Goal: Transaction & Acquisition: Book appointment/travel/reservation

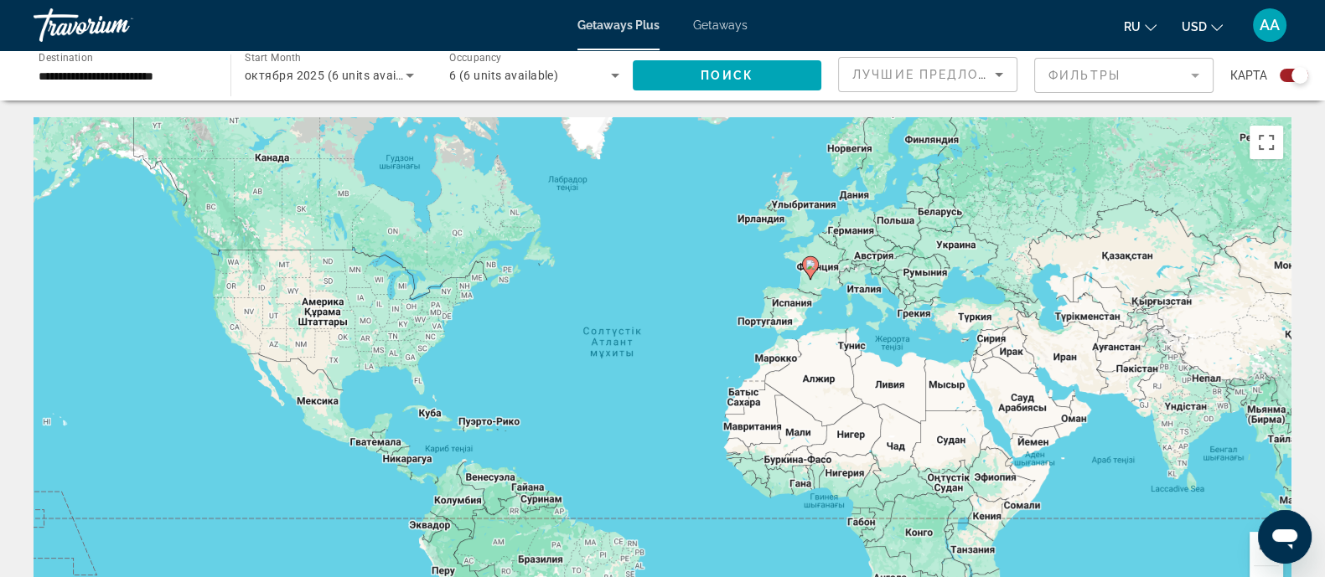
click at [373, 73] on span "октября 2025 (6 units available)" at bounding box center [336, 75] width 182 height 13
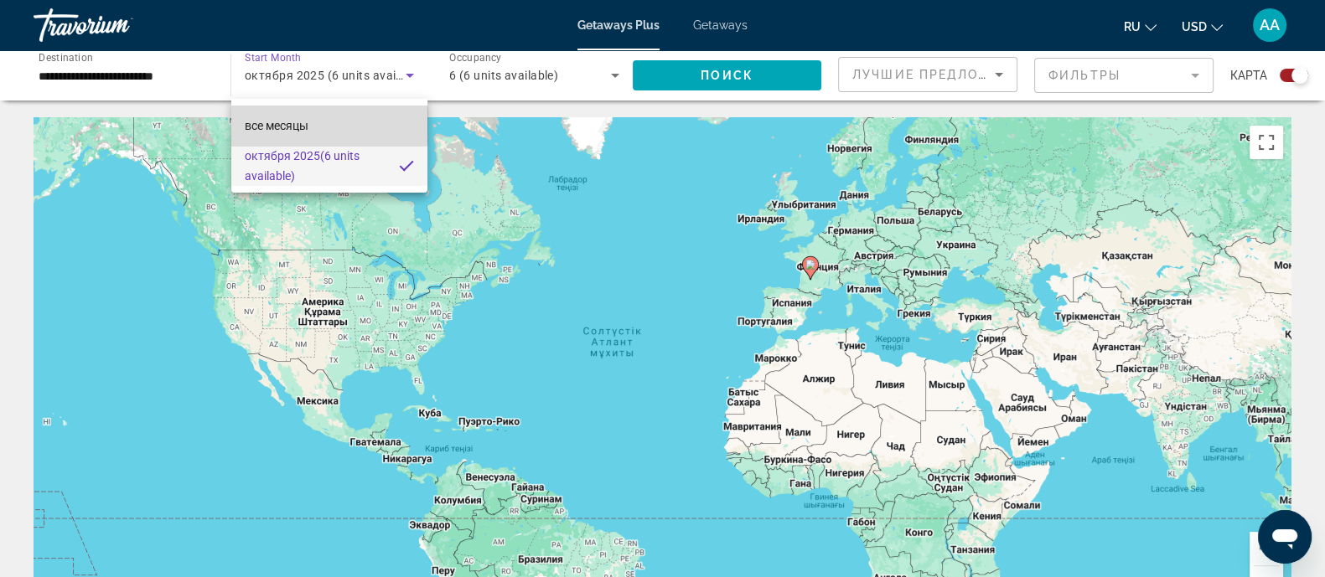
click at [326, 123] on mat-option "все месяцы" at bounding box center [329, 126] width 196 height 40
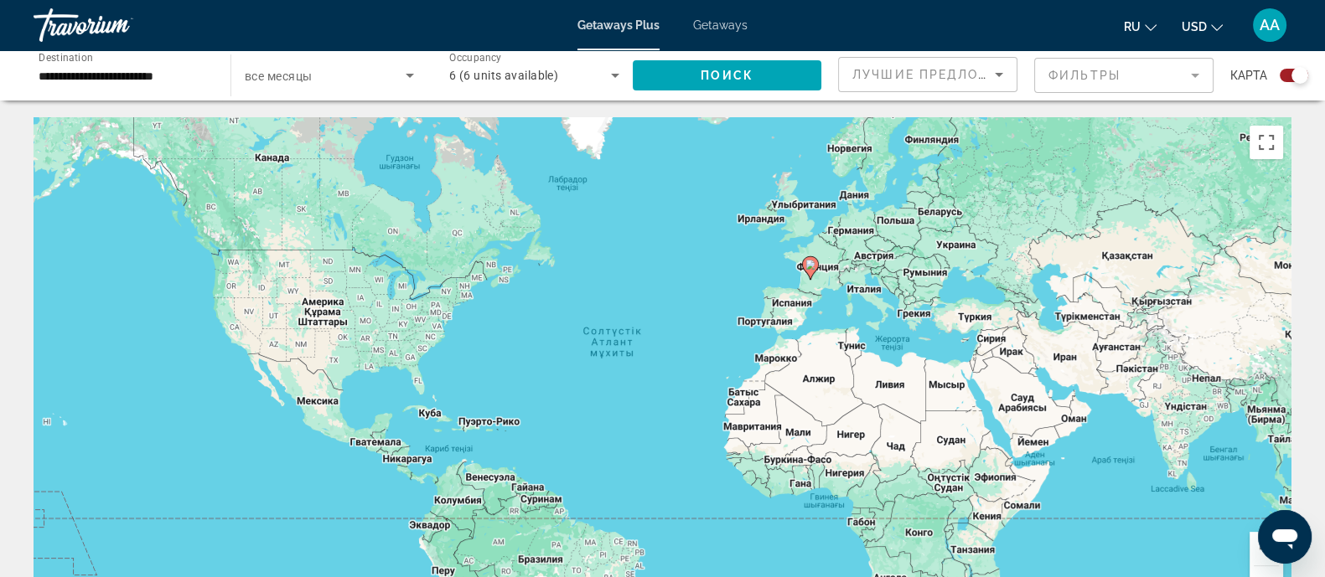
click at [332, 85] on div "Search widget" at bounding box center [329, 75] width 169 height 47
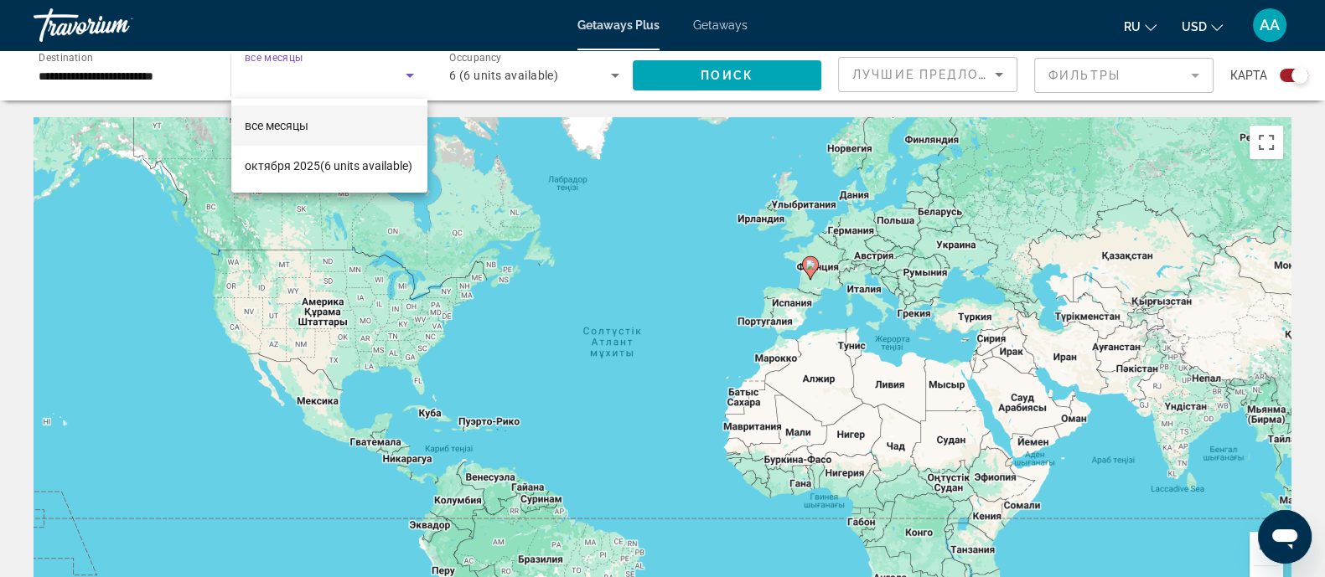
click at [335, 127] on mat-option "все месяцы" at bounding box center [329, 126] width 196 height 40
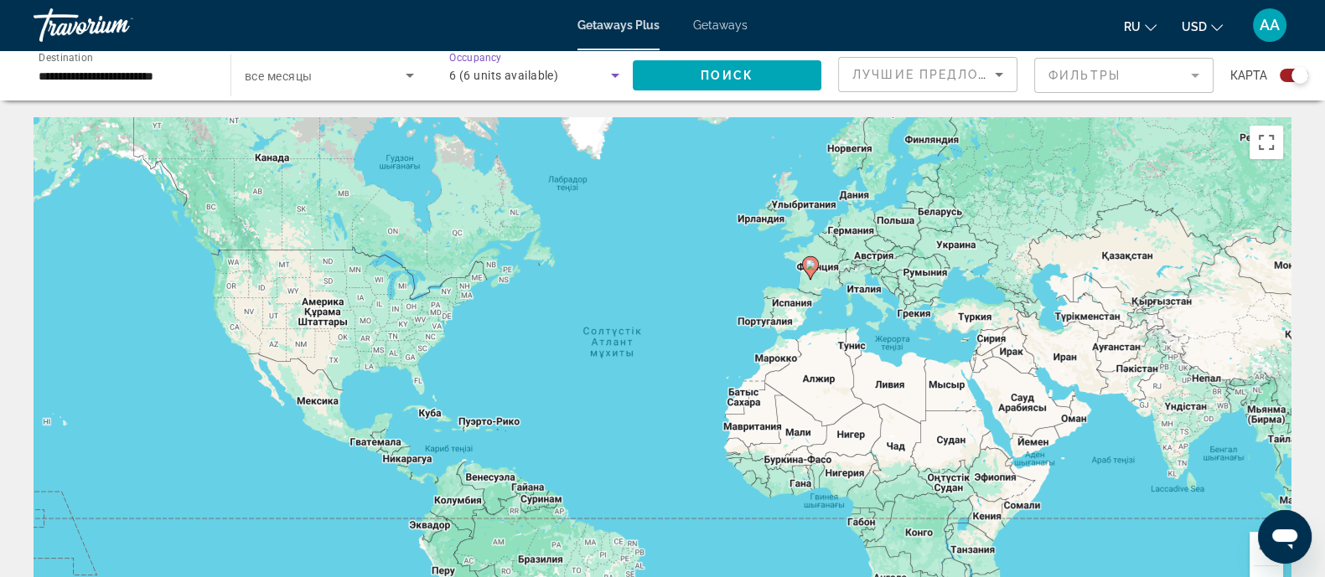
drag, startPoint x: 527, startPoint y: 83, endPoint x: 528, endPoint y: 73, distance: 10.1
click at [528, 75] on div "6 (6 units available)" at bounding box center [530, 75] width 162 height 20
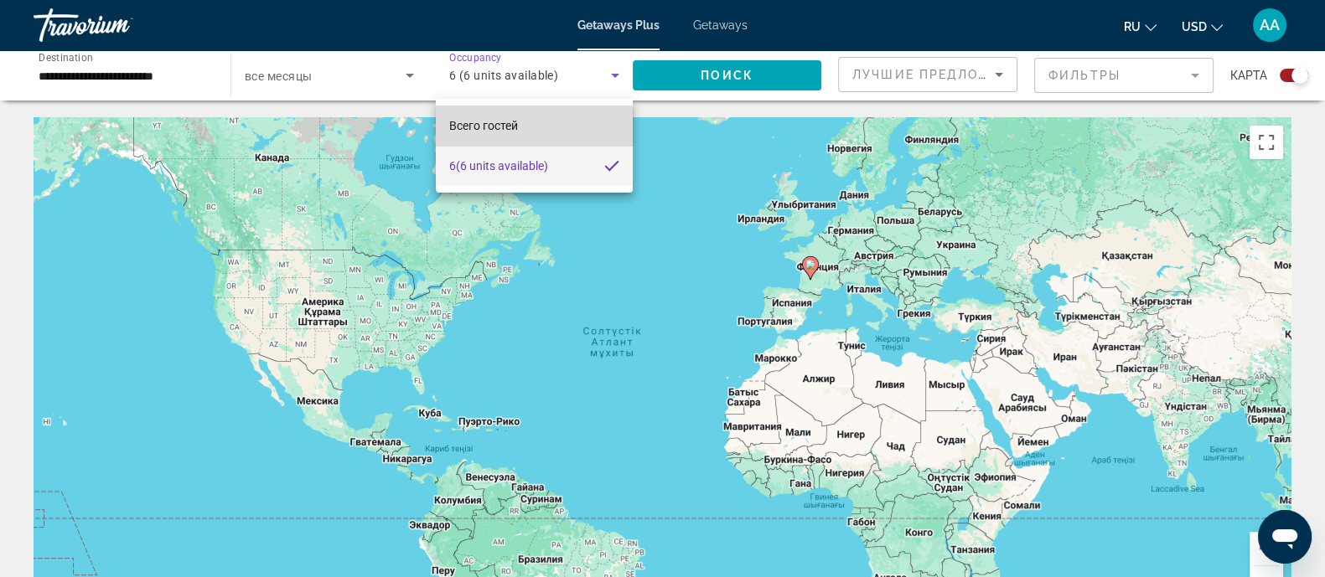
click at [495, 126] on span "Всего гостей" at bounding box center [483, 125] width 69 height 13
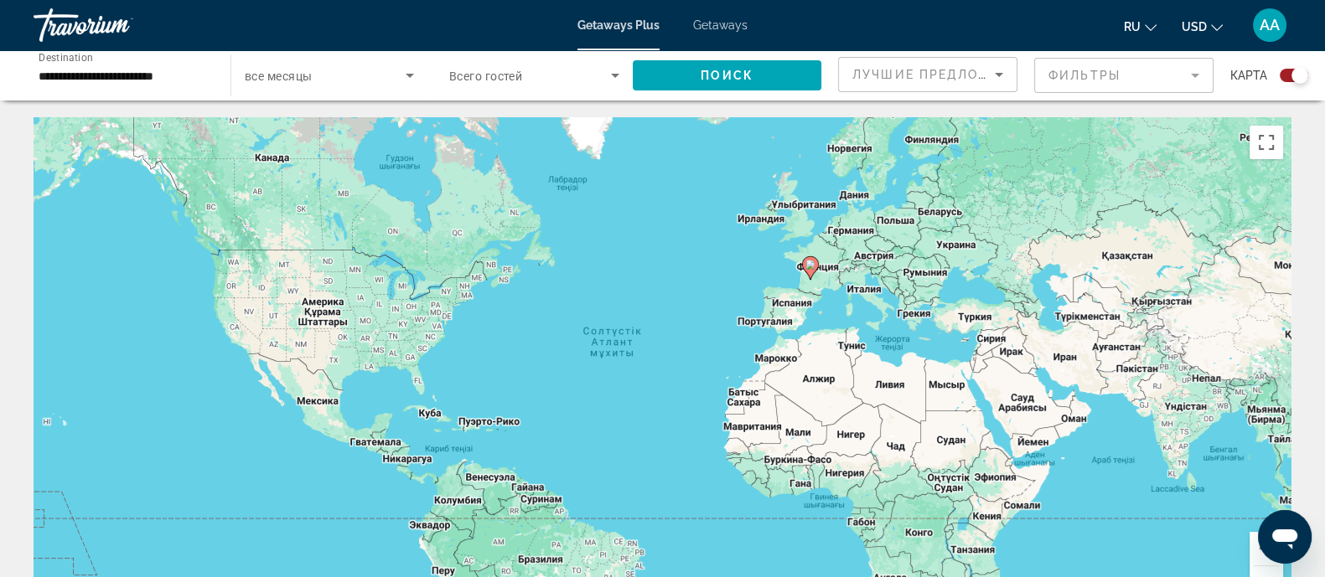
click at [493, 77] on span "Всего гостей" at bounding box center [485, 76] width 73 height 13
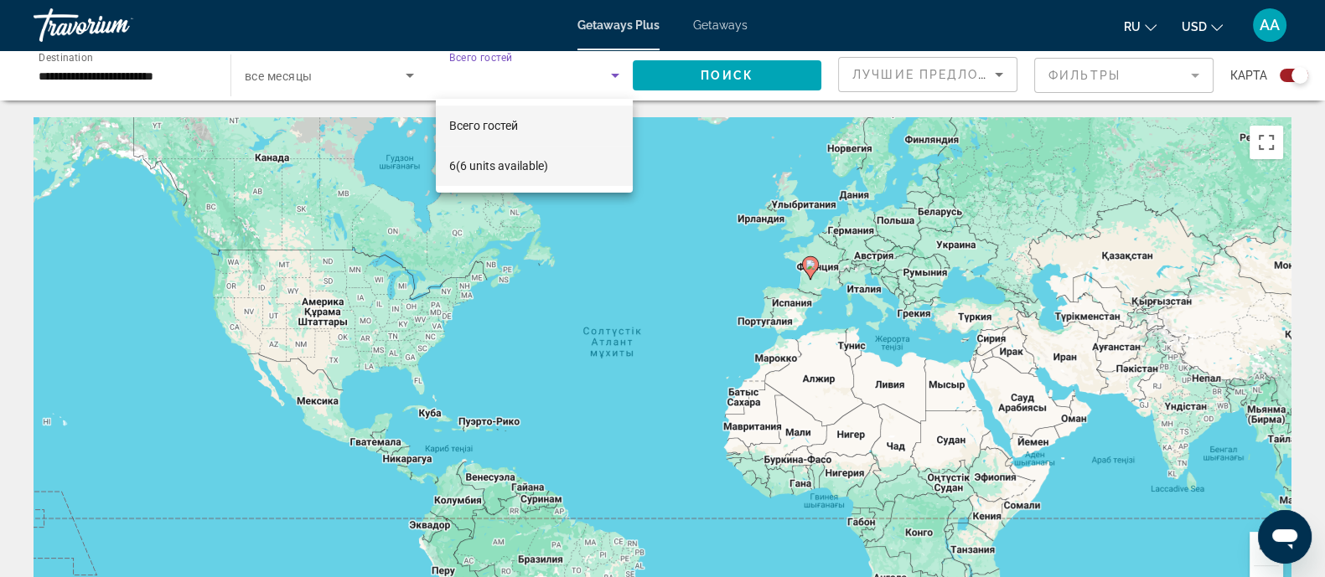
click at [475, 168] on span "6 (6 units available)" at bounding box center [498, 166] width 99 height 20
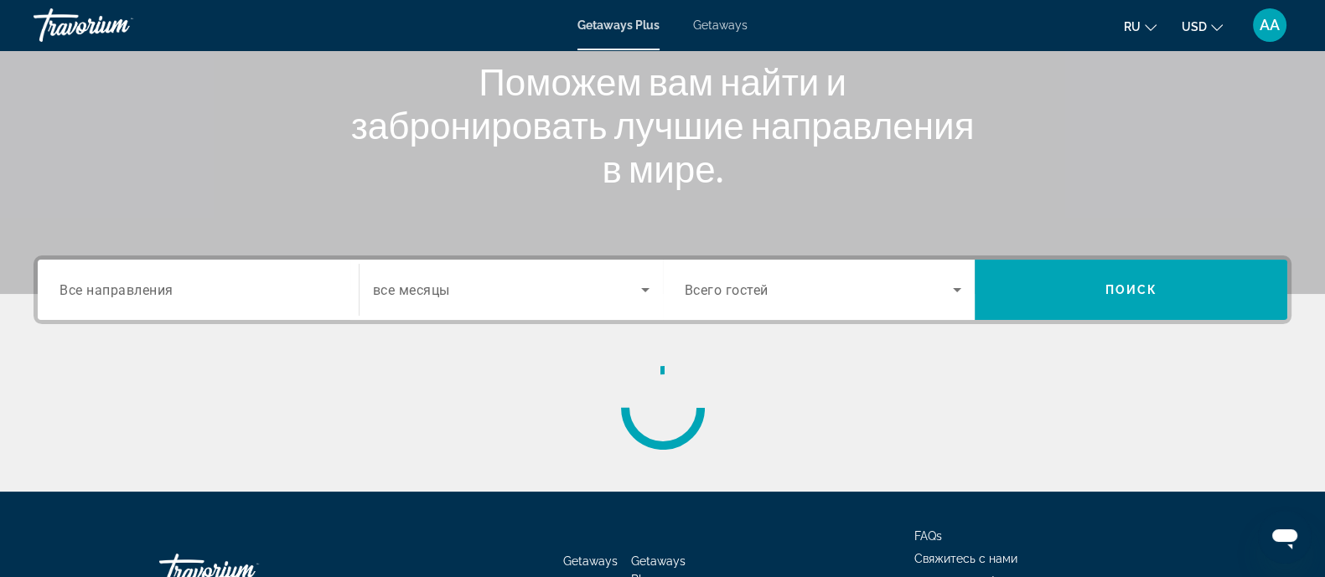
click at [201, 287] on input "Destination Все направления" at bounding box center [197, 291] width 277 height 20
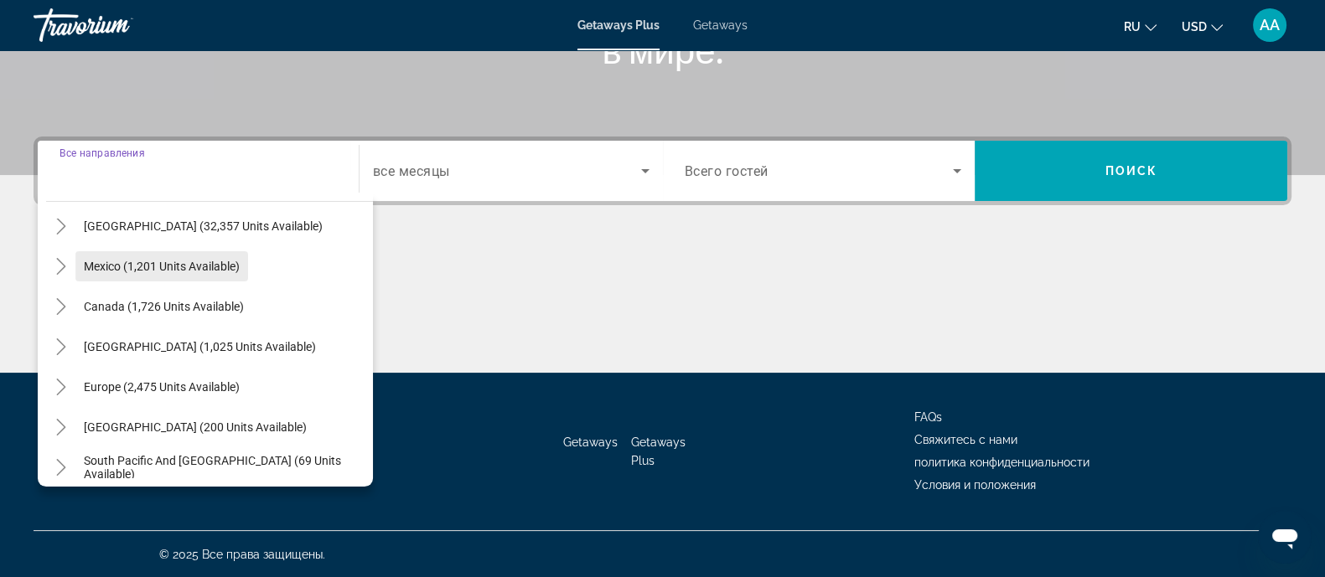
scroll to position [104, 0]
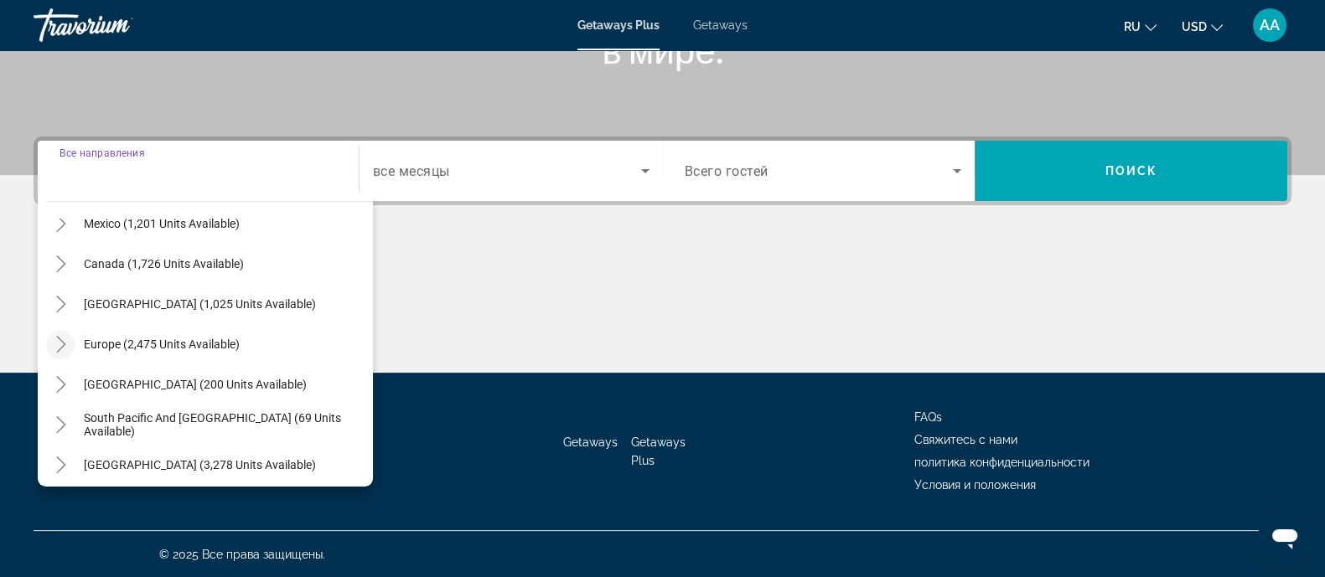
click at [61, 343] on icon "Toggle Europe (2,475 units available)" at bounding box center [61, 344] width 17 height 17
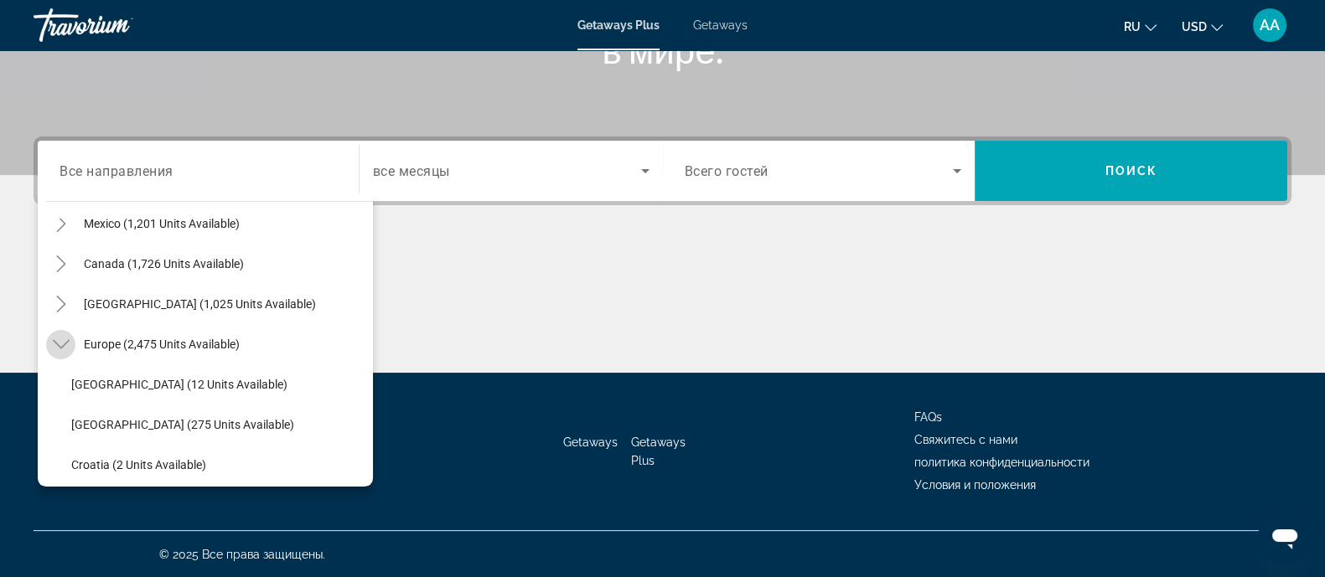
scroll to position [209, 0]
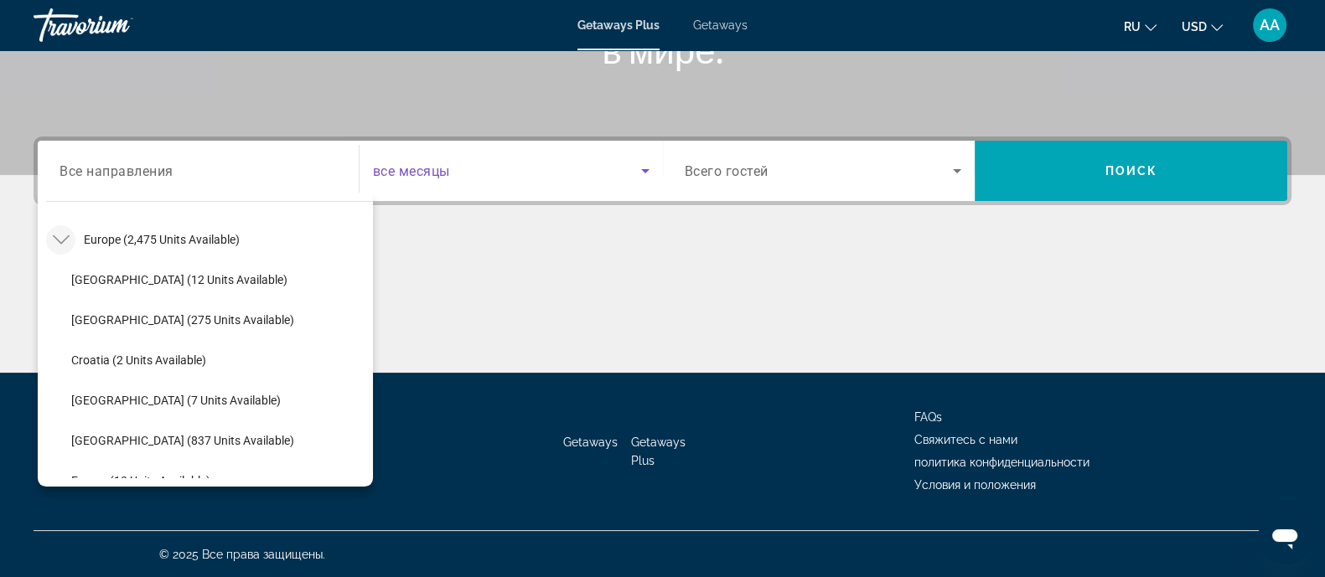
click at [452, 169] on span "Search widget" at bounding box center [507, 171] width 268 height 20
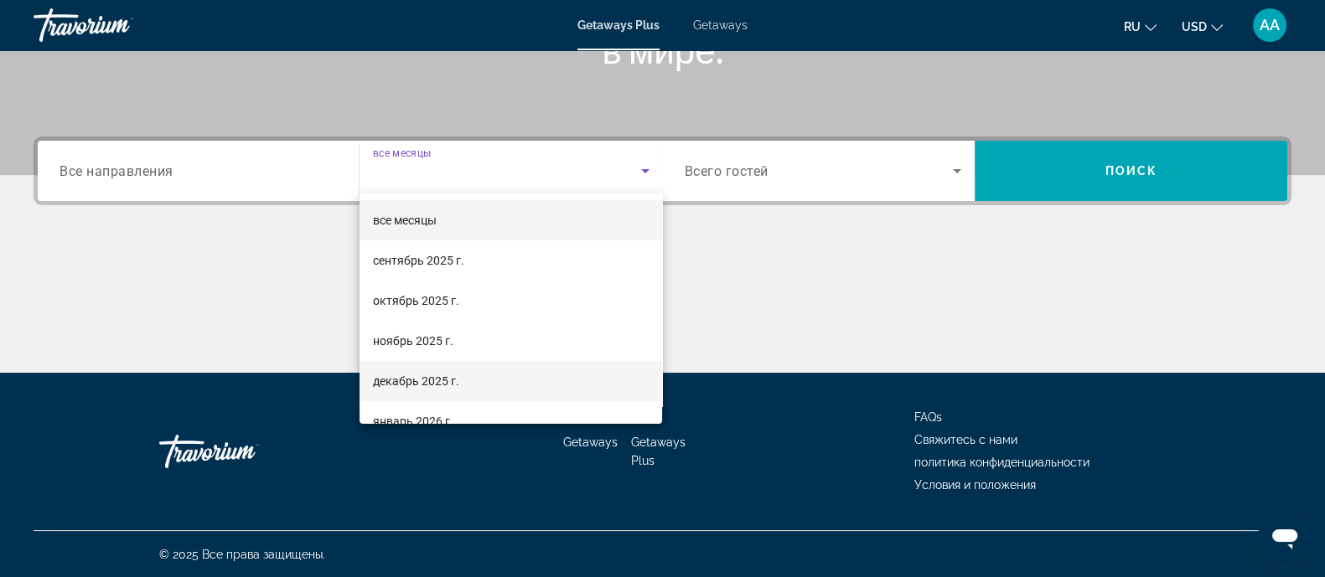
click at [421, 377] on span "декабрь 2025 г." at bounding box center [416, 381] width 86 height 20
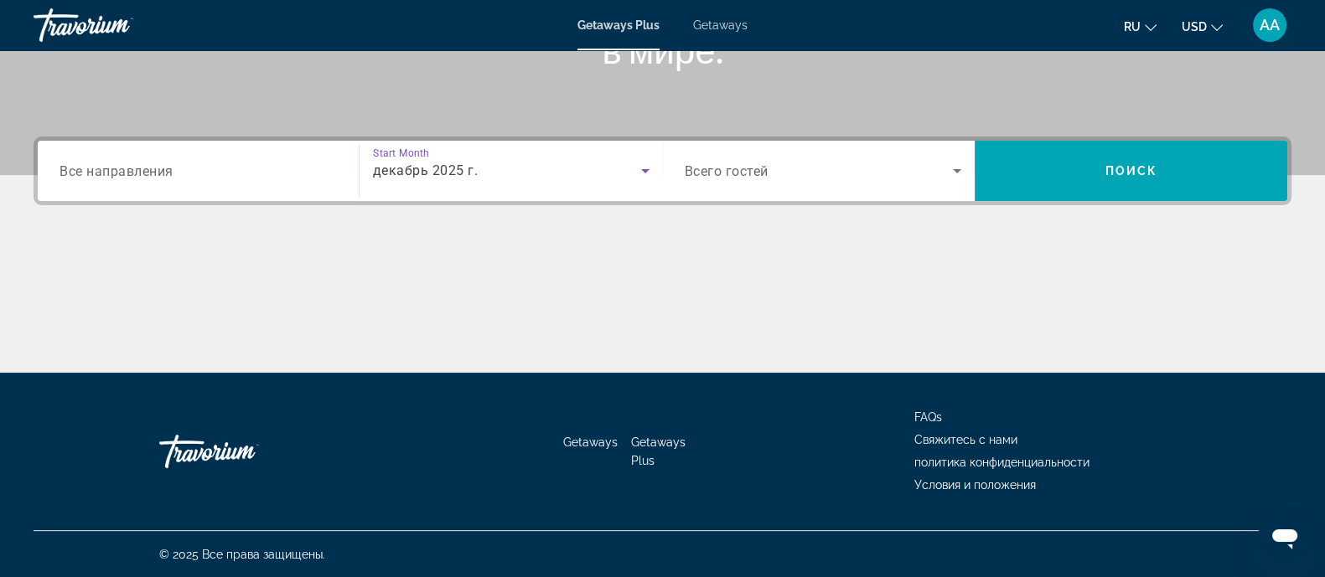
click at [817, 175] on span "Search widget" at bounding box center [819, 171] width 269 height 20
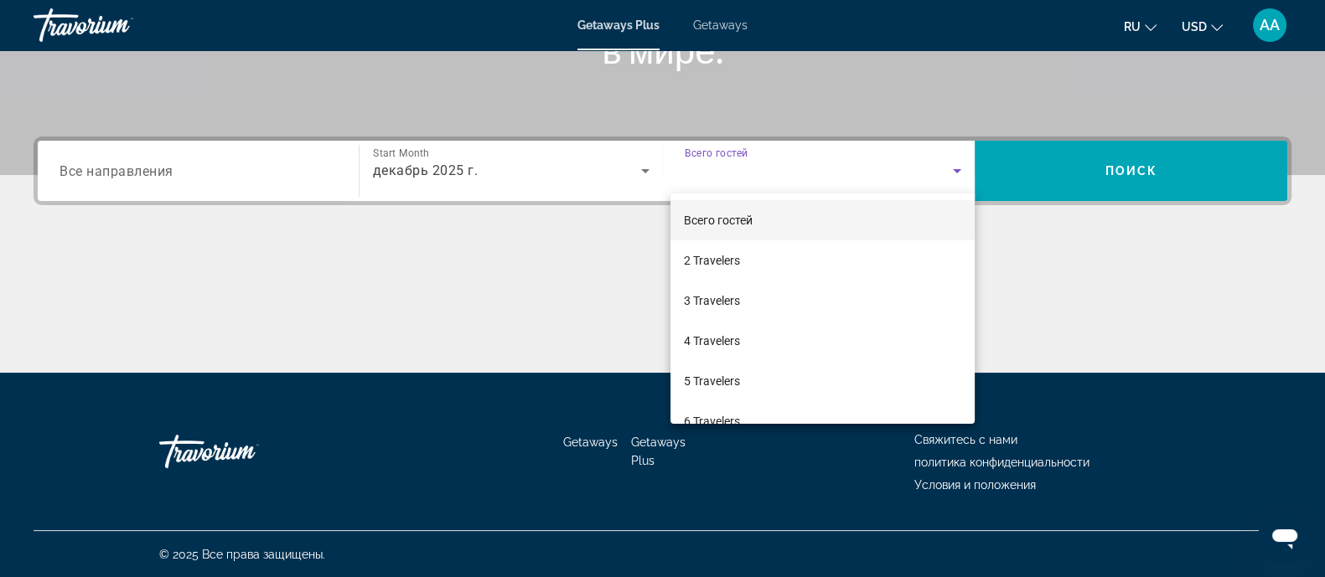
click at [1150, 178] on div at bounding box center [662, 288] width 1325 height 577
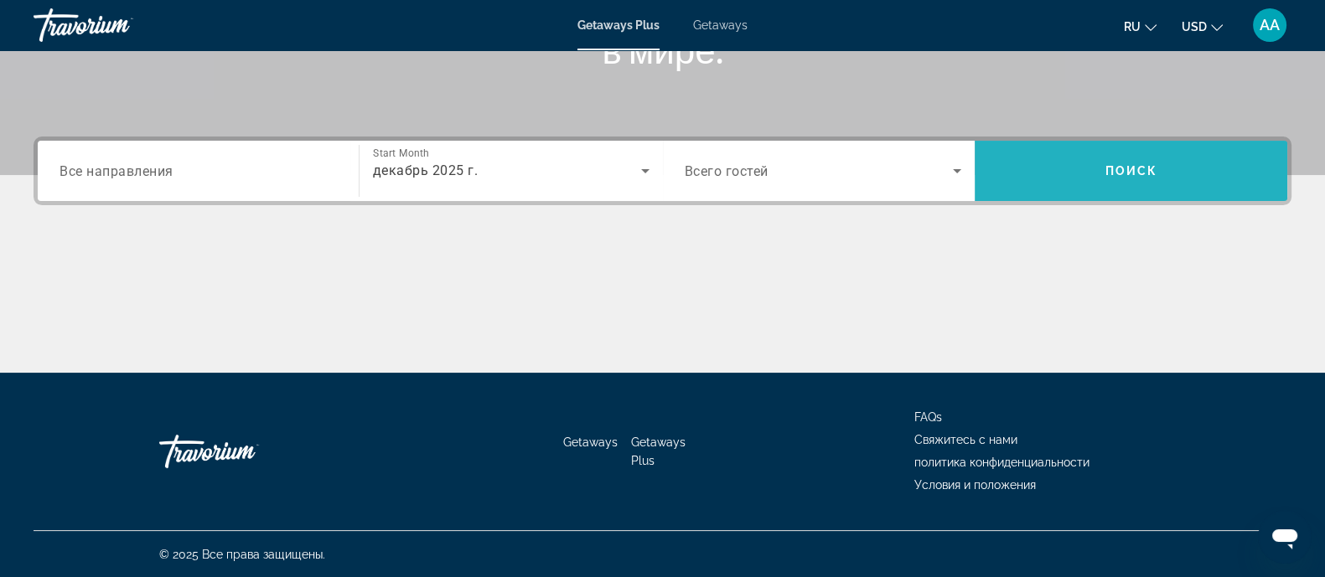
click at [1162, 173] on span "Search widget" at bounding box center [1130, 171] width 313 height 40
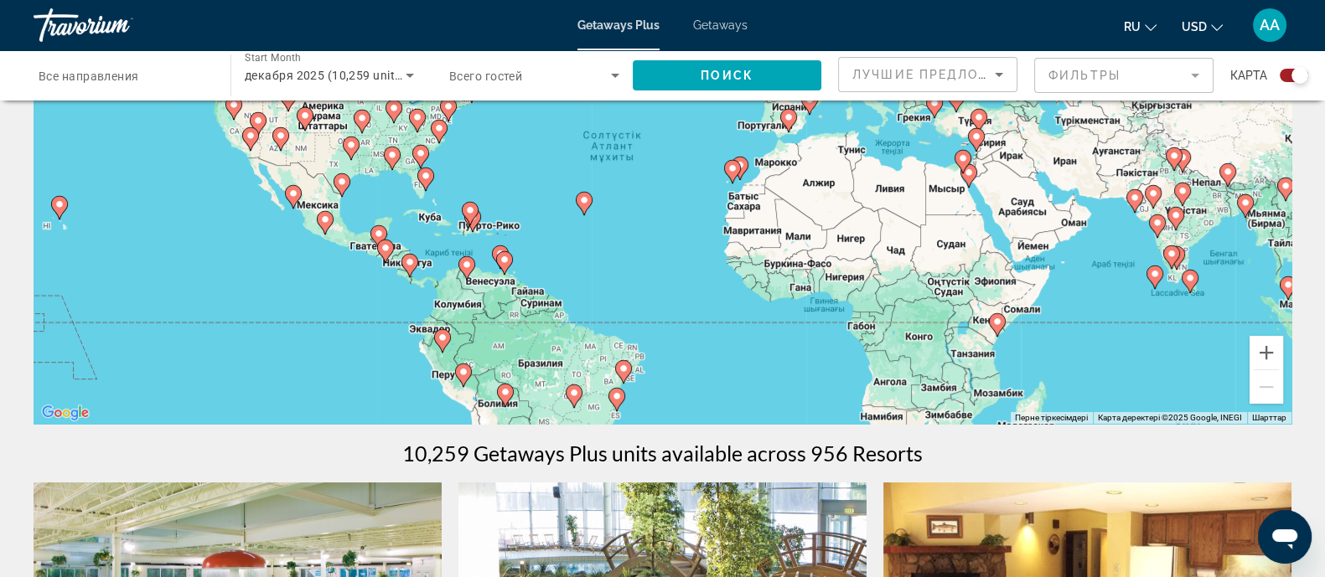
scroll to position [209, 0]
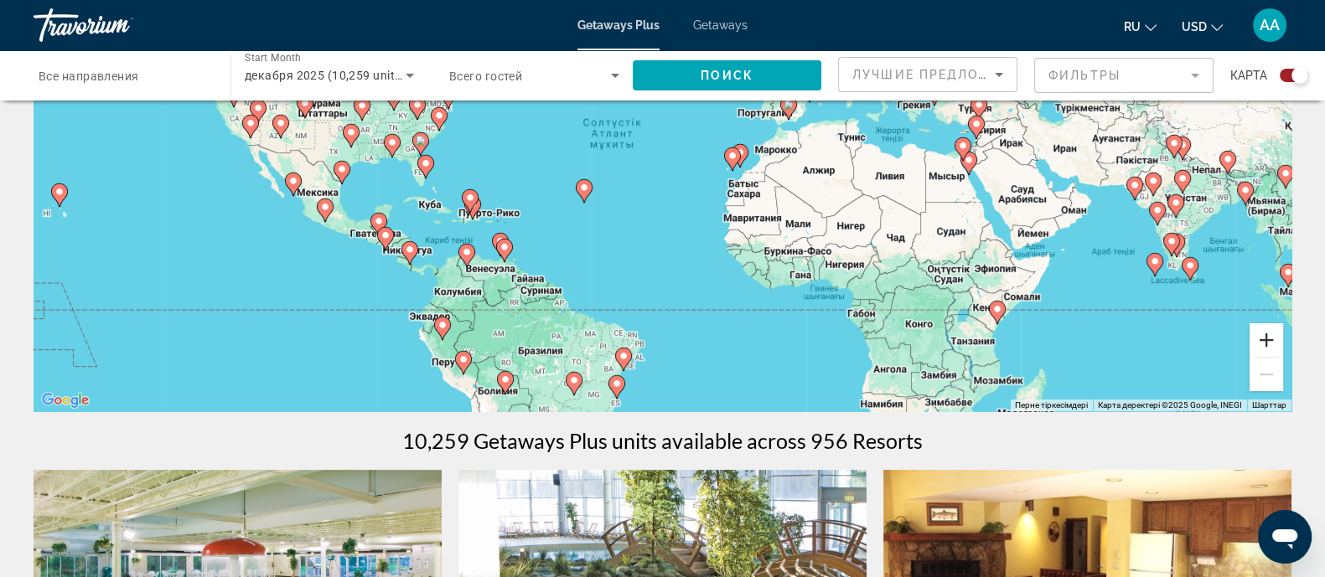
click at [1263, 337] on button "Ұлғайту" at bounding box center [1266, 340] width 34 height 34
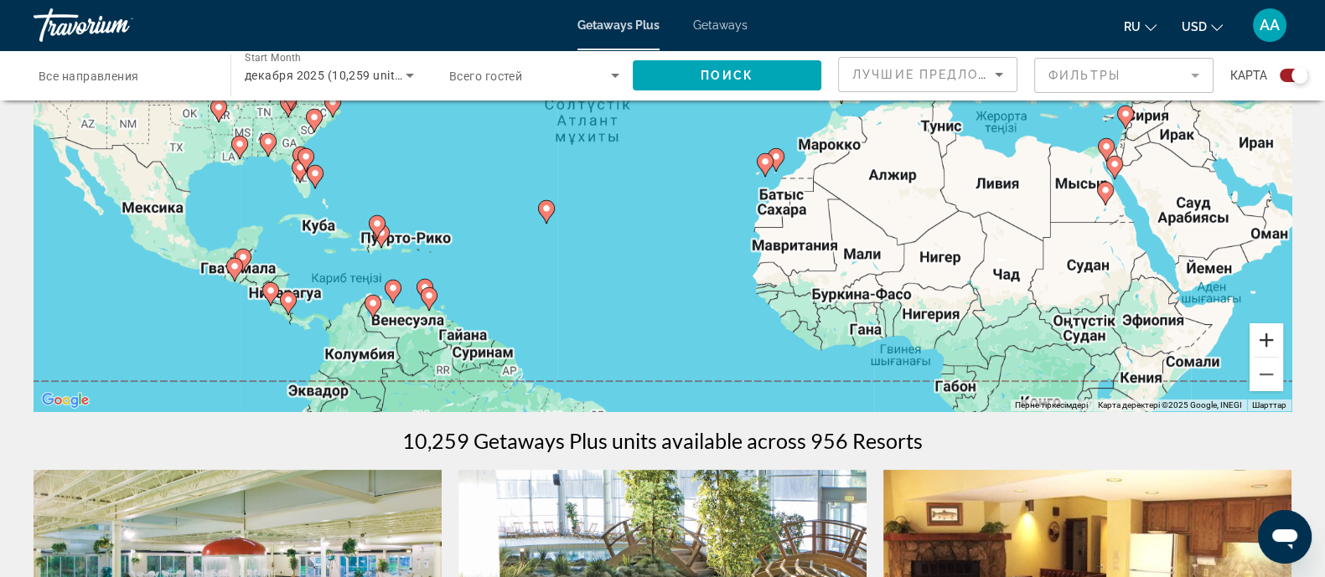
click at [1263, 337] on button "Ұлғайту" at bounding box center [1266, 340] width 34 height 34
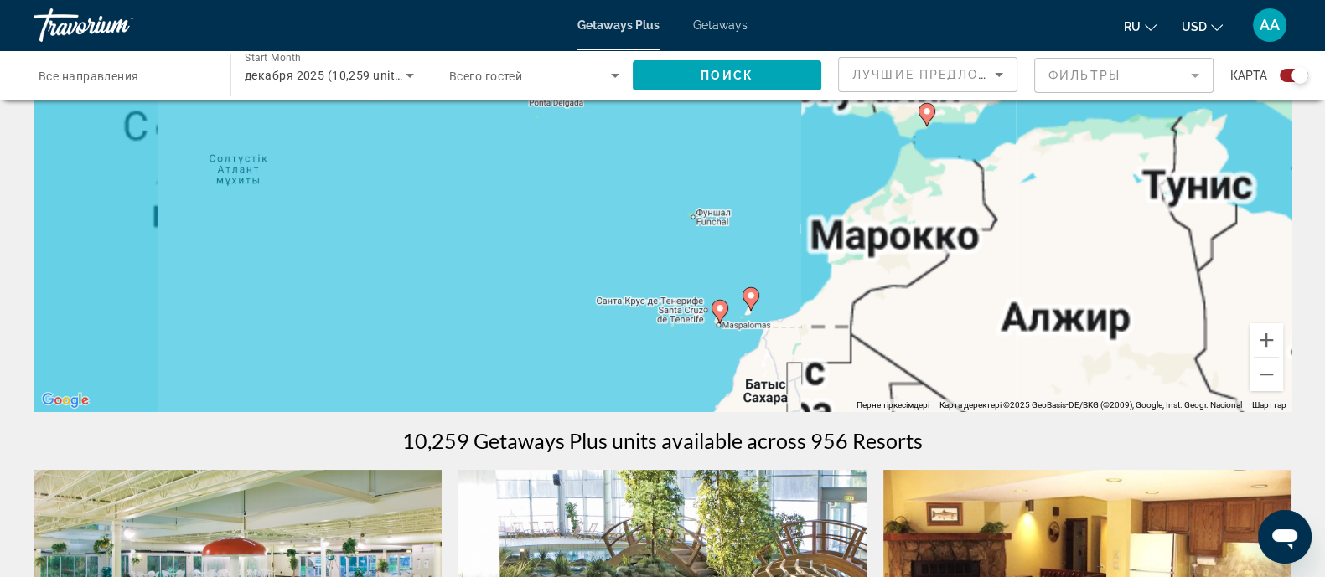
drag, startPoint x: 610, startPoint y: 211, endPoint x: 390, endPoint y: 328, distance: 248.5
click at [390, 328] on div "Пернетақта арқылы сүйреуді іске қосу үшін Alt + Enter пернелерін басыңыз. Перне…" at bounding box center [663, 160] width 1258 height 503
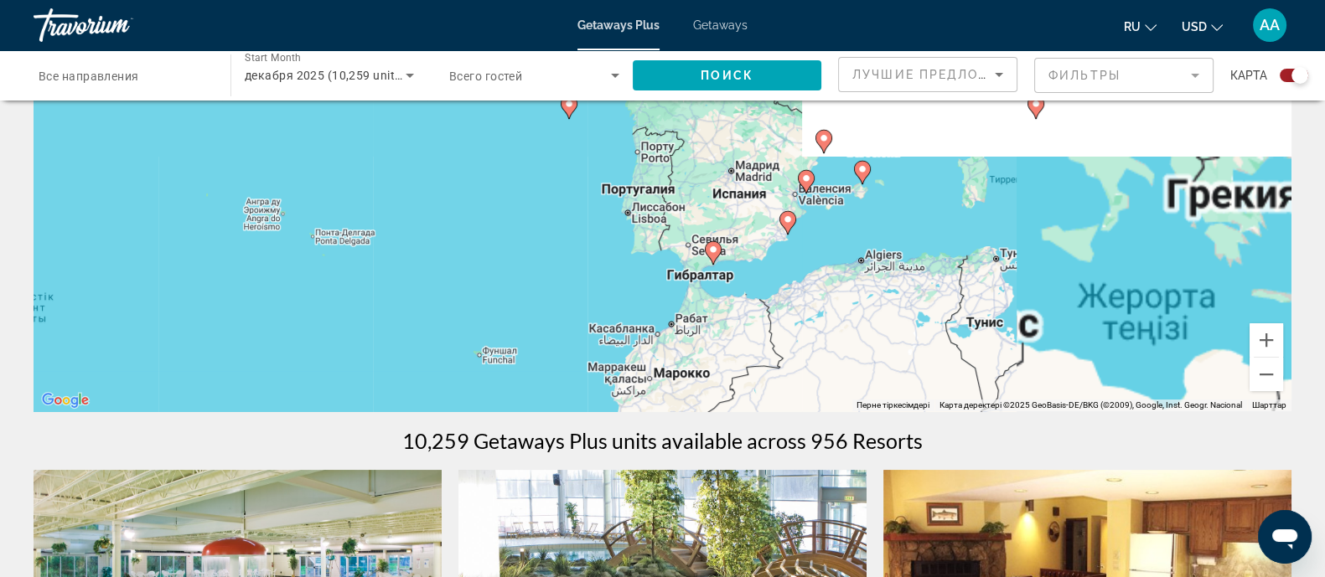
drag, startPoint x: 712, startPoint y: 164, endPoint x: 509, endPoint y: 291, distance: 239.0
click at [509, 291] on div "Пернетақта арқылы сүйреуді іске қосу үшін Alt + Enter пернелерін басыңыз. Перне…" at bounding box center [663, 160] width 1258 height 503
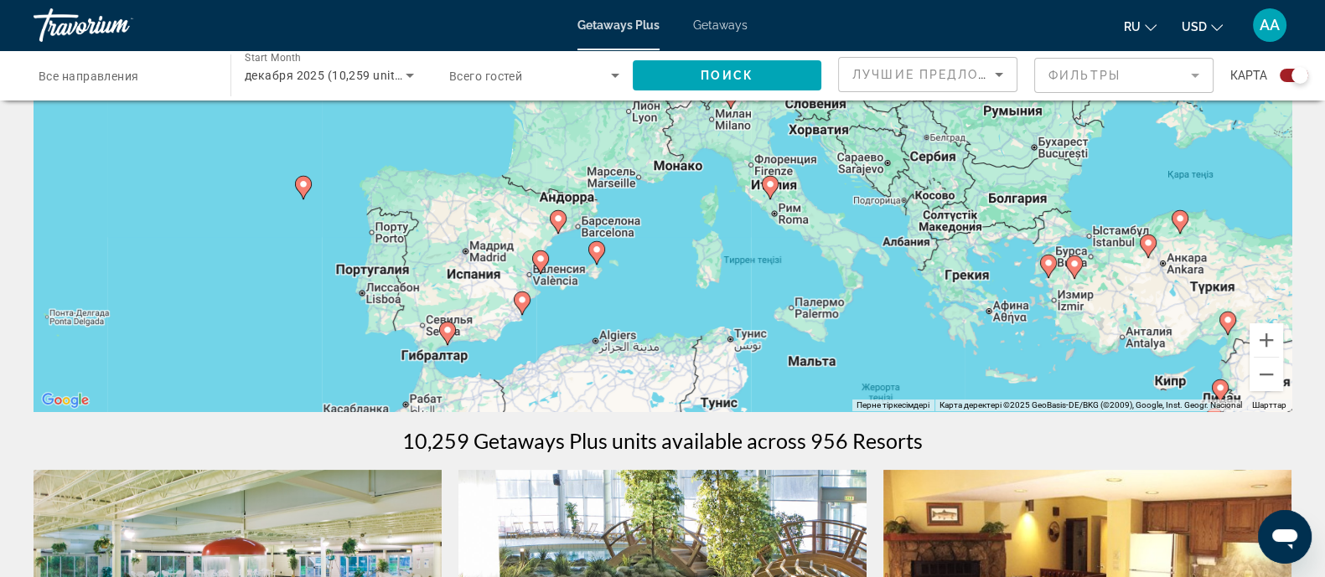
drag, startPoint x: 530, startPoint y: 179, endPoint x: 263, endPoint y: 261, distance: 279.6
click at [263, 261] on div "Пернетақта арқылы сүйреуді іске қосу үшін Alt + Enter пернелерін басыңыз. Перне…" at bounding box center [663, 160] width 1258 height 503
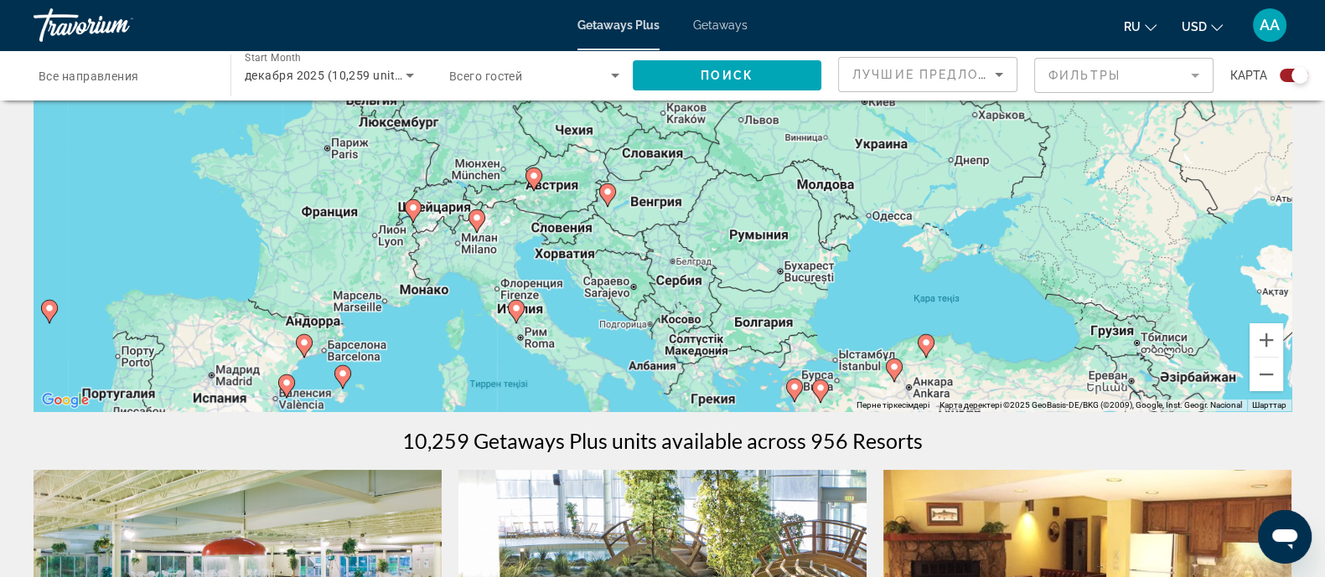
drag, startPoint x: 680, startPoint y: 249, endPoint x: 423, endPoint y: 375, distance: 285.5
click at [423, 375] on div "Пернетақта арқылы сүйреуді іске қосу үшін Alt + Enter пернелерін басыңыз. Перне…" at bounding box center [663, 160] width 1258 height 503
click at [411, 215] on icon "Main content" at bounding box center [412, 211] width 15 height 22
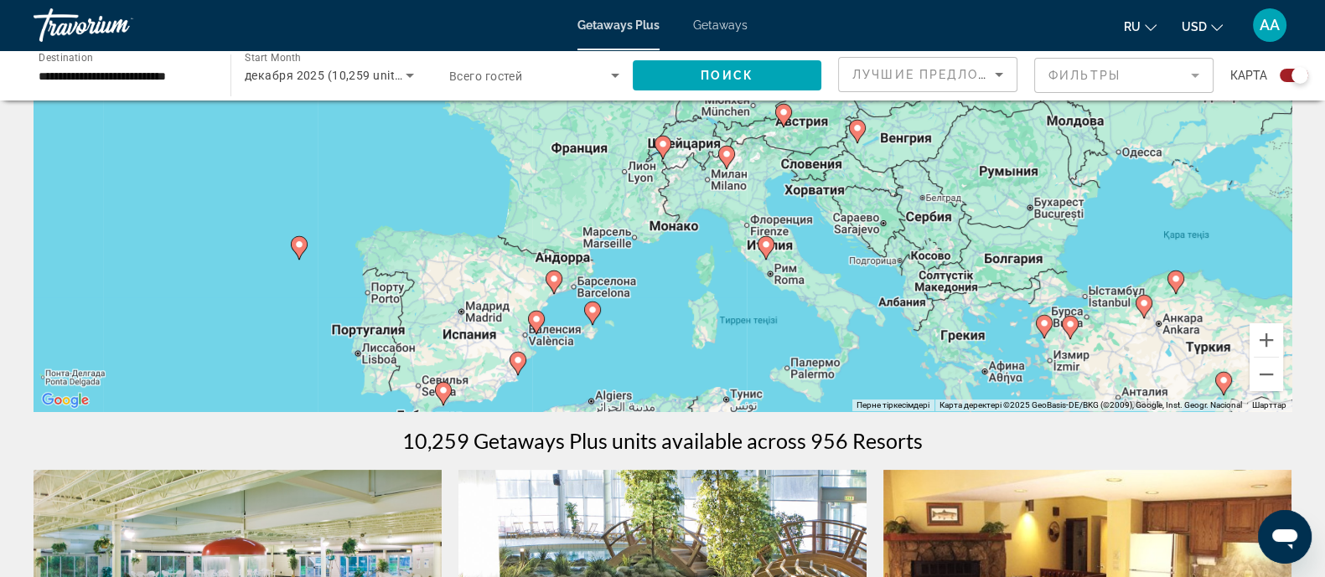
click at [662, 144] on image "Main content" at bounding box center [663, 144] width 10 height 10
type input "**********"
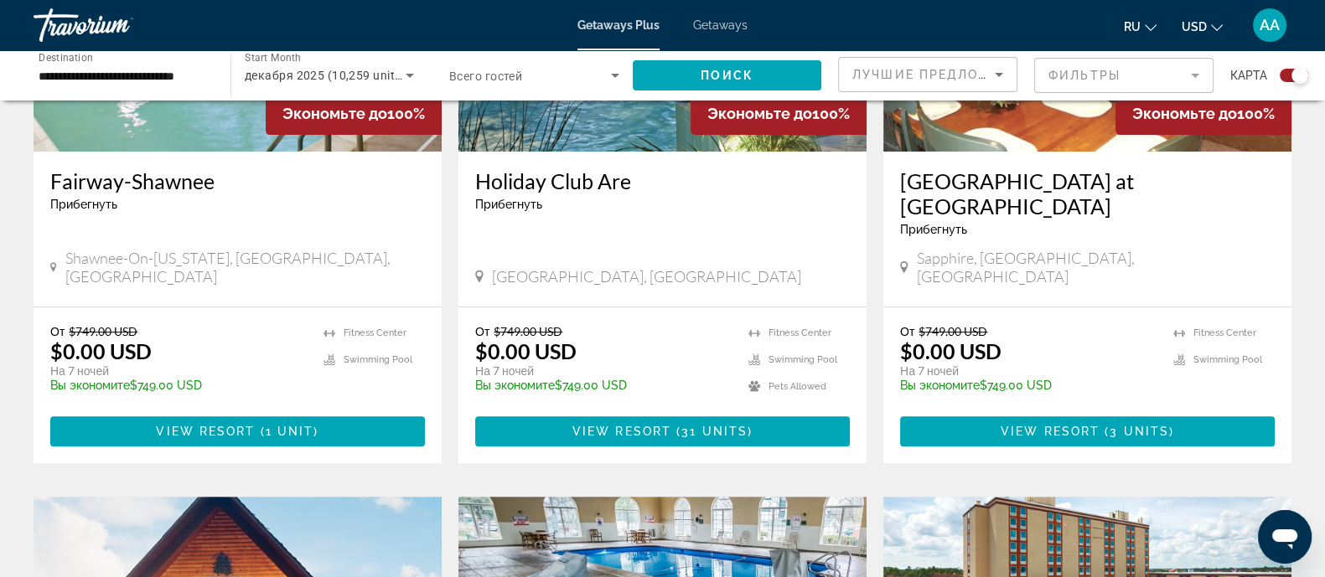
scroll to position [837, 0]
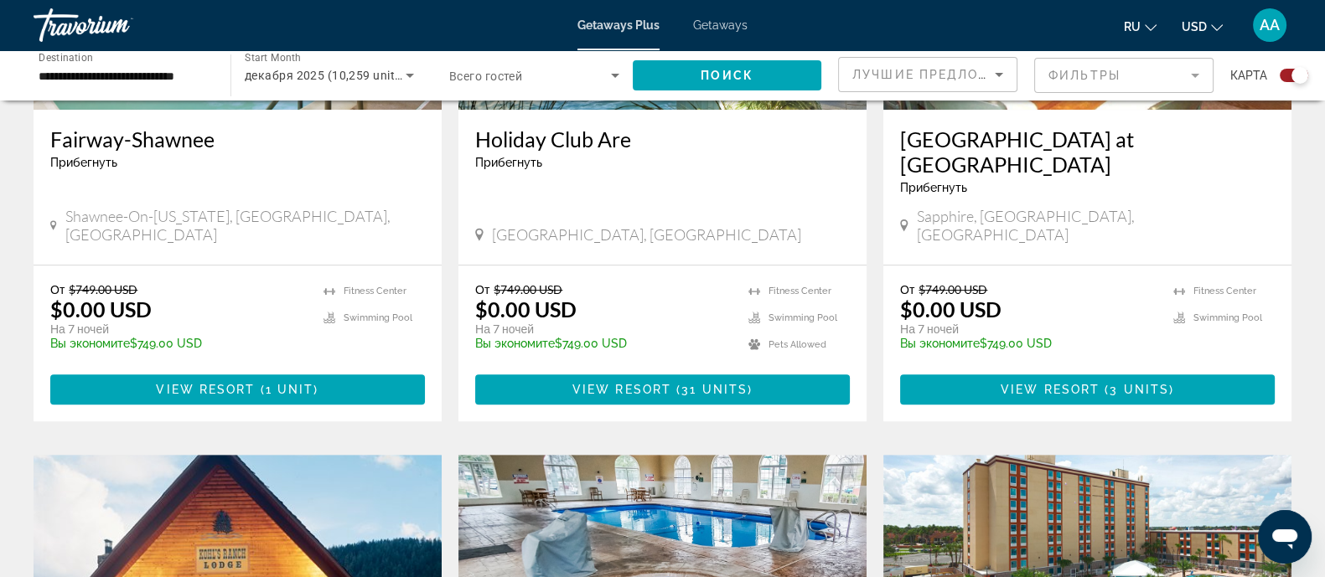
click at [331, 65] on div "декабря 2025 (10,259 units available)" at bounding box center [329, 75] width 169 height 47
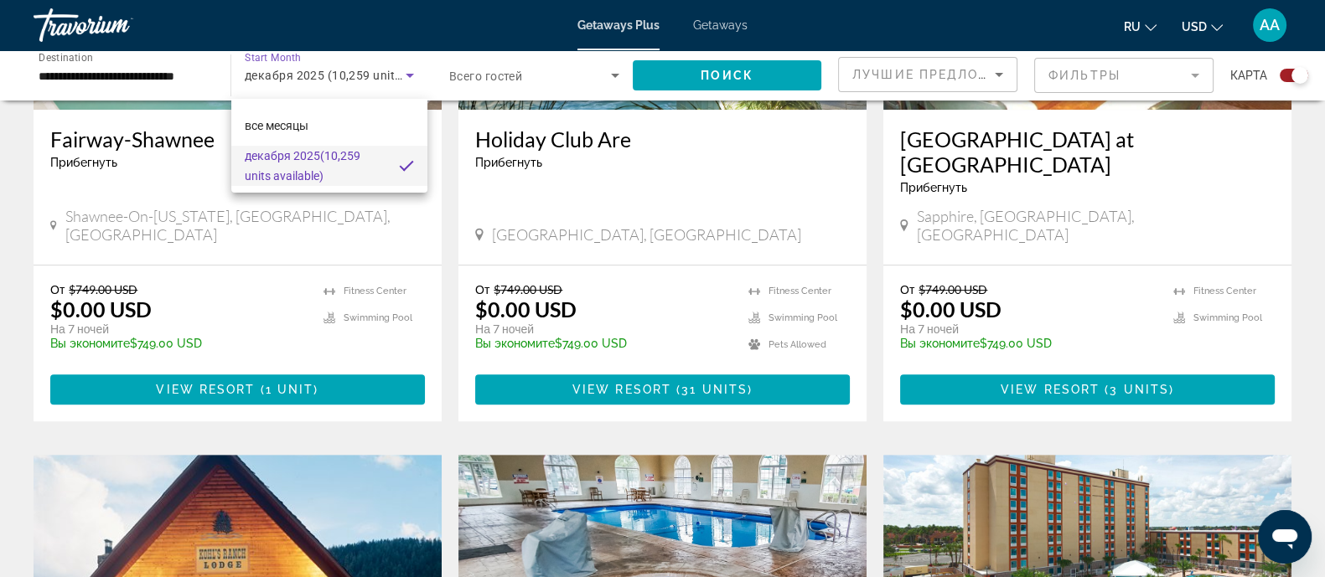
click at [331, 65] on div at bounding box center [662, 288] width 1325 height 577
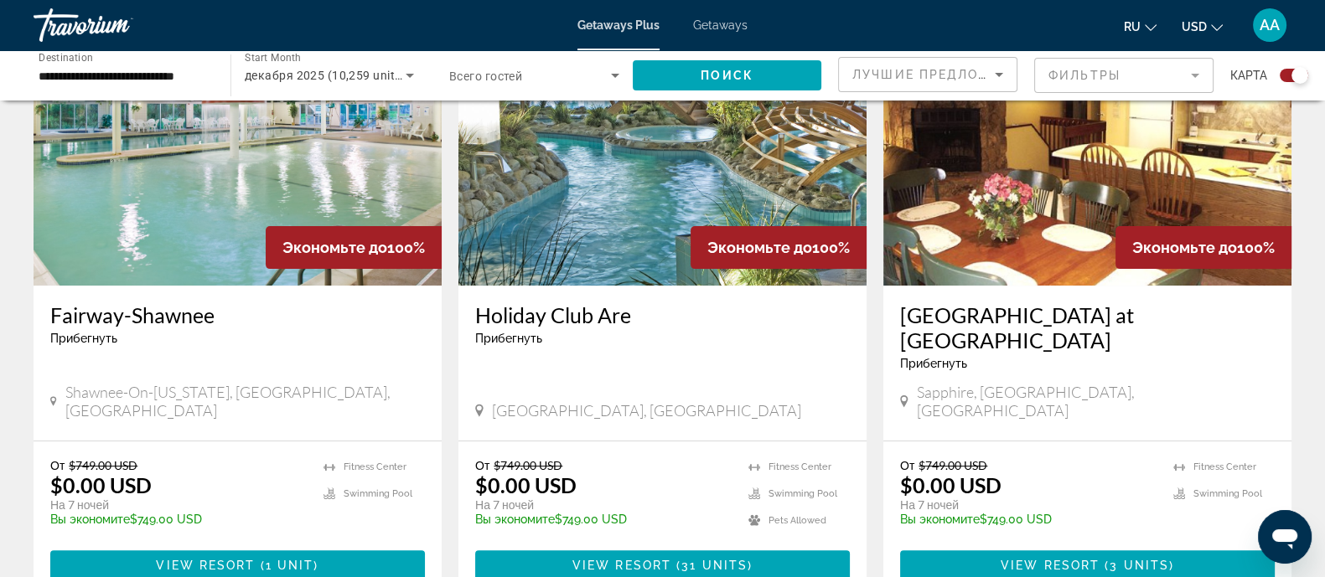
scroll to position [628, 0]
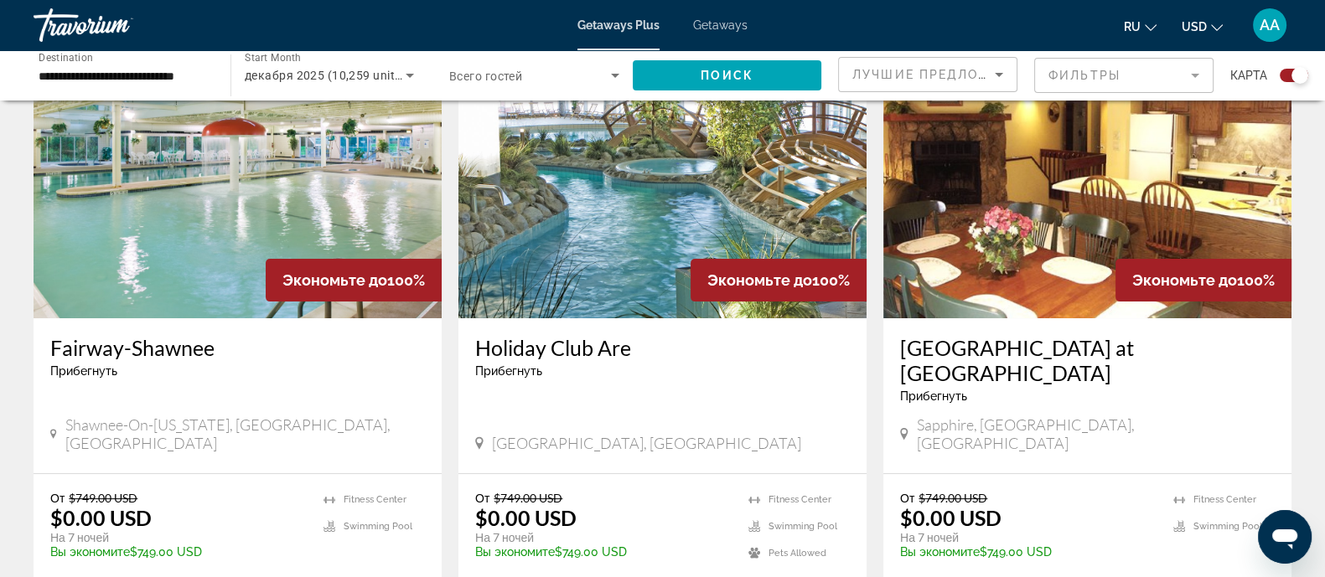
click at [674, 202] on img "Main content" at bounding box center [662, 184] width 408 height 268
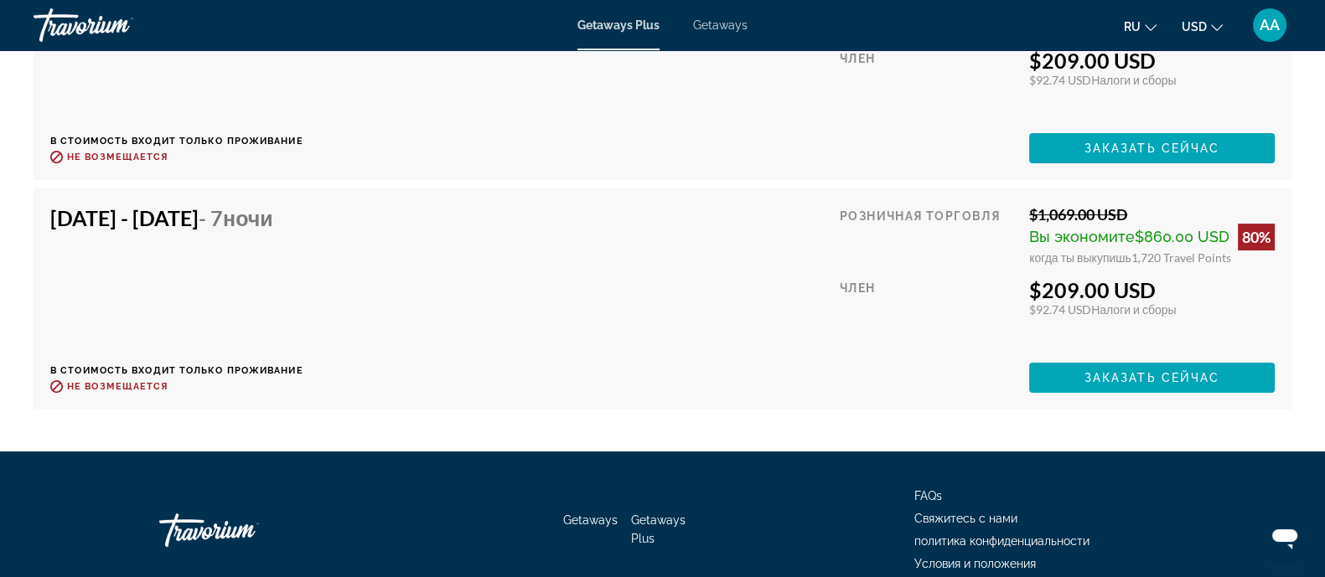
scroll to position [8457, 0]
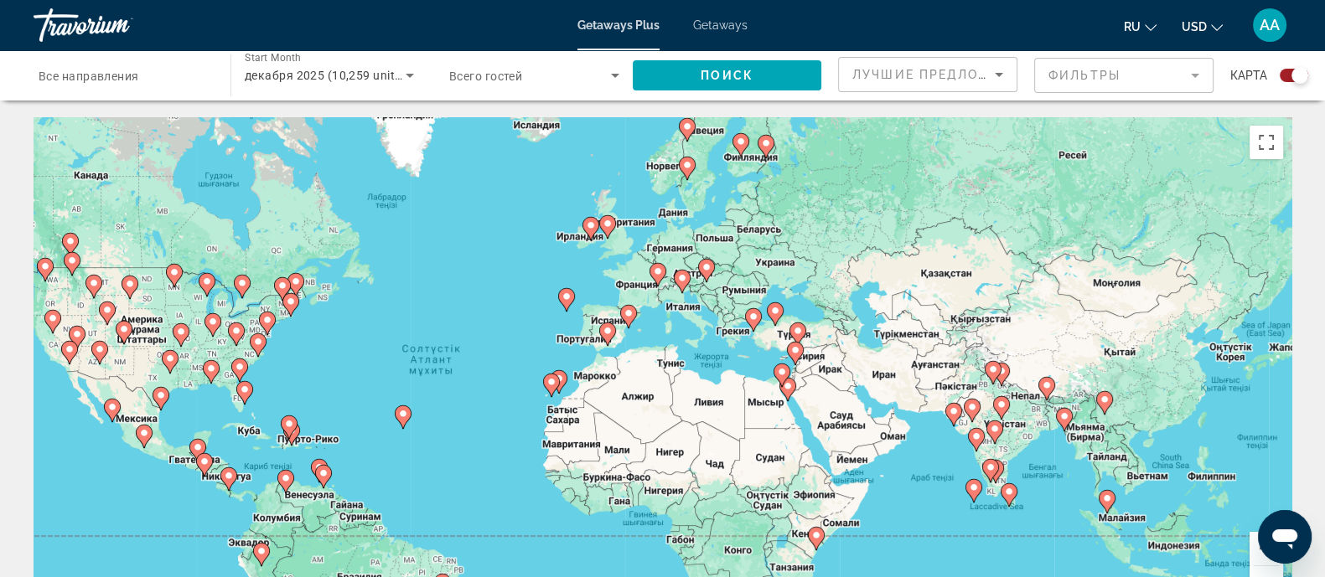
drag, startPoint x: 952, startPoint y: 451, endPoint x: 764, endPoint y: 468, distance: 188.5
click at [764, 468] on div "Пернетақта арқылы сүйреуді іске қосу үшін Alt + Enter пернелерін басыңыз. Перне…" at bounding box center [663, 368] width 1258 height 503
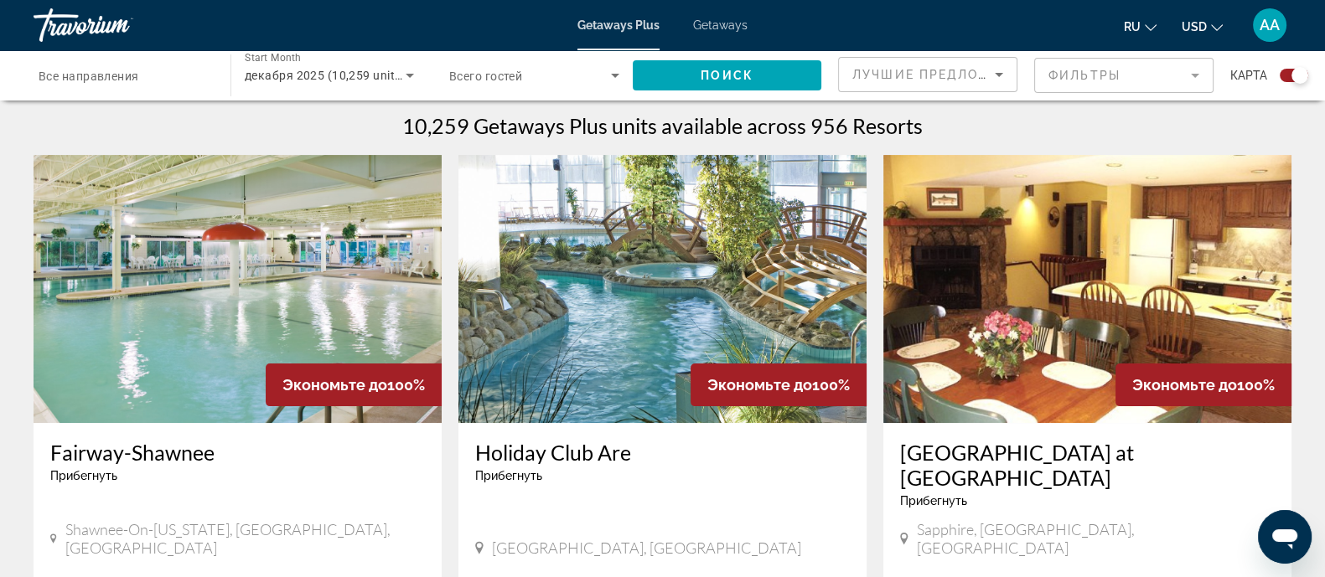
scroll to position [314, 0]
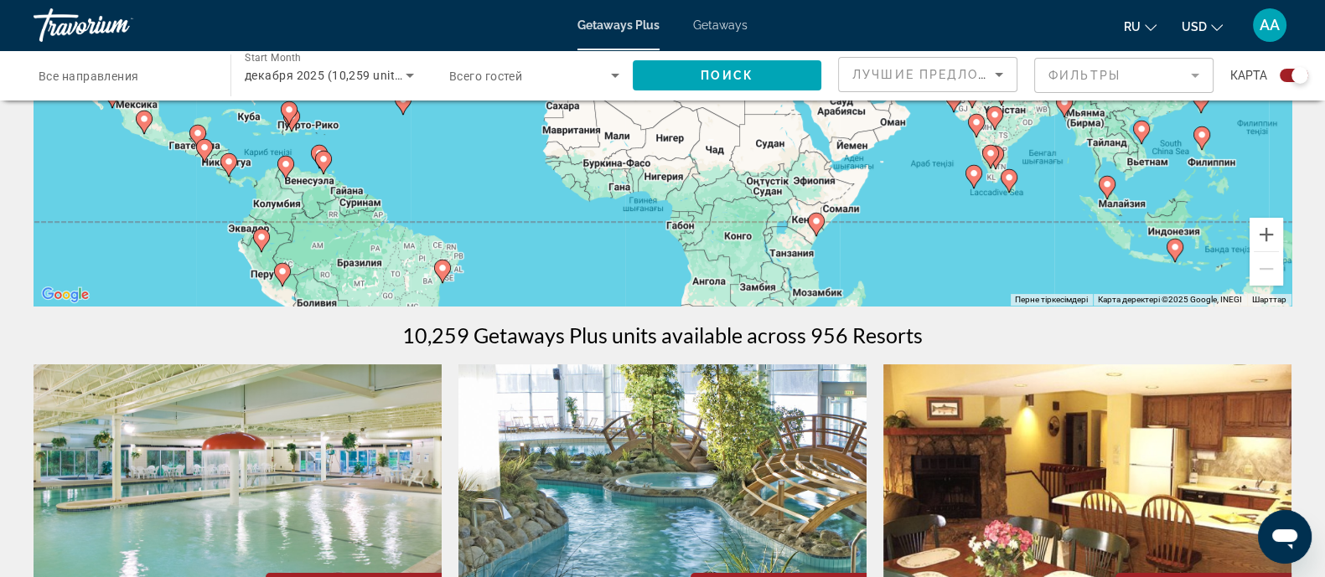
click at [147, 85] on div "Search widget" at bounding box center [124, 76] width 170 height 48
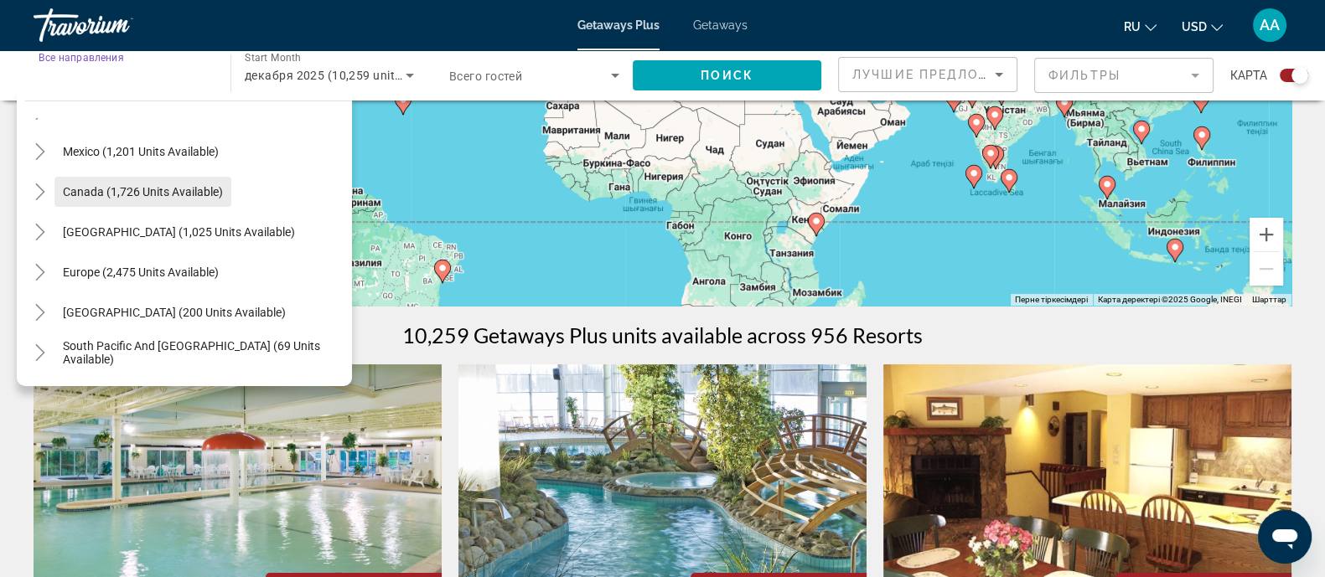
scroll to position [104, 0]
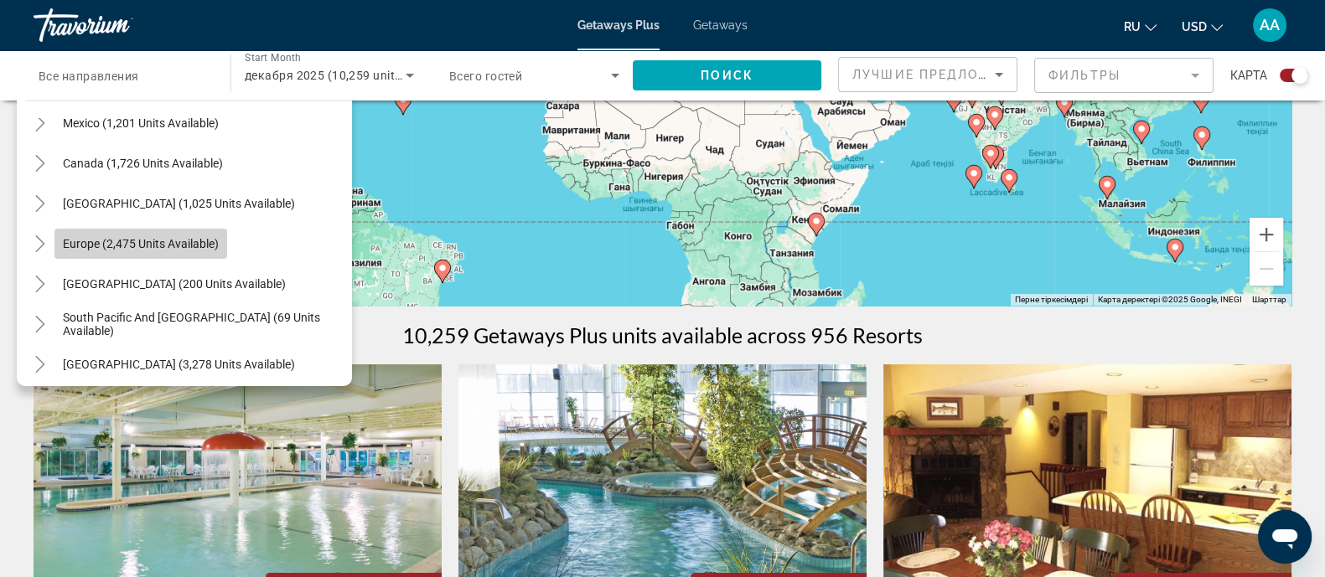
click at [158, 238] on span "Europe (2,475 units available)" at bounding box center [141, 243] width 156 height 13
type input "**********"
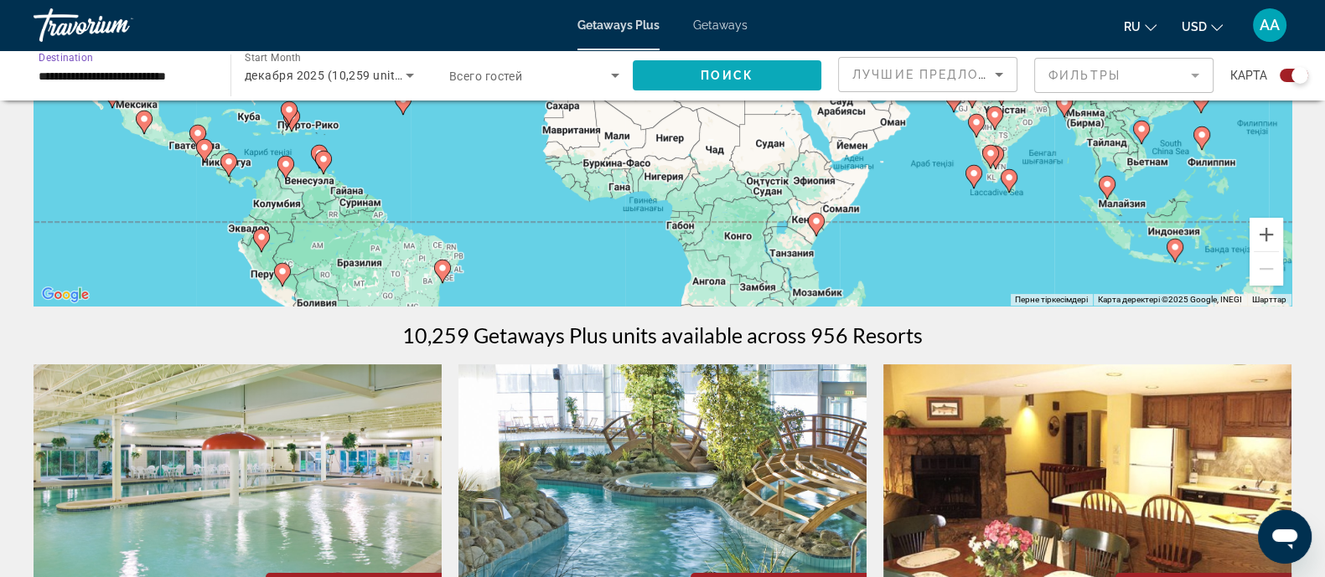
click at [746, 75] on span "Поиск" at bounding box center [726, 75] width 53 height 13
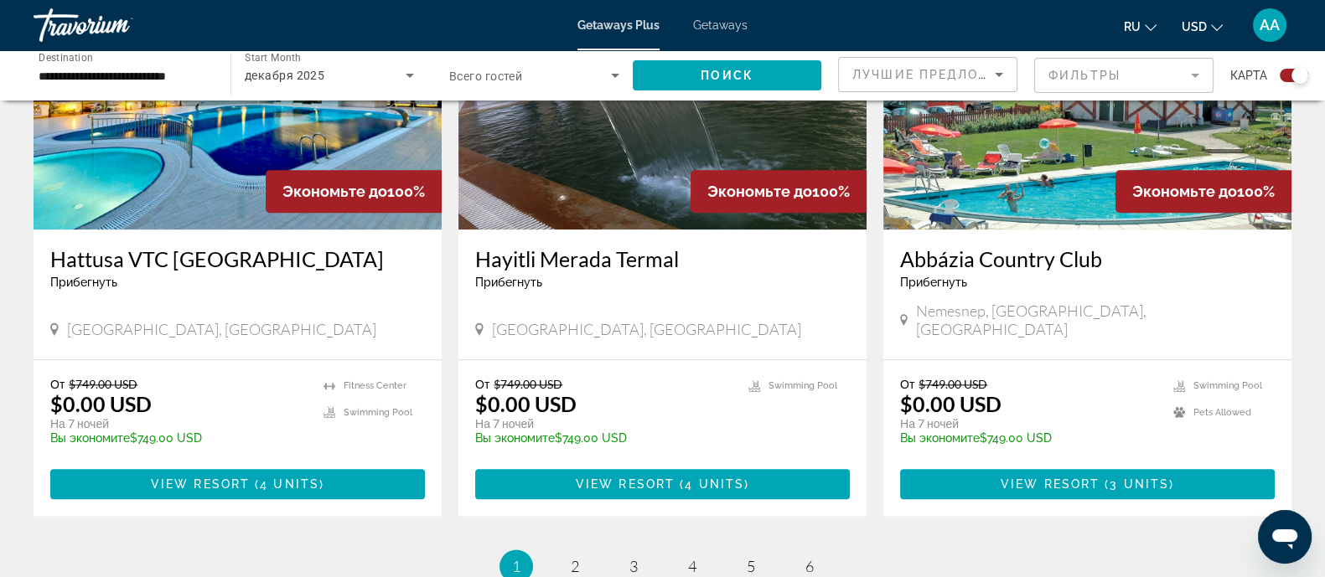
scroll to position [2514, 0]
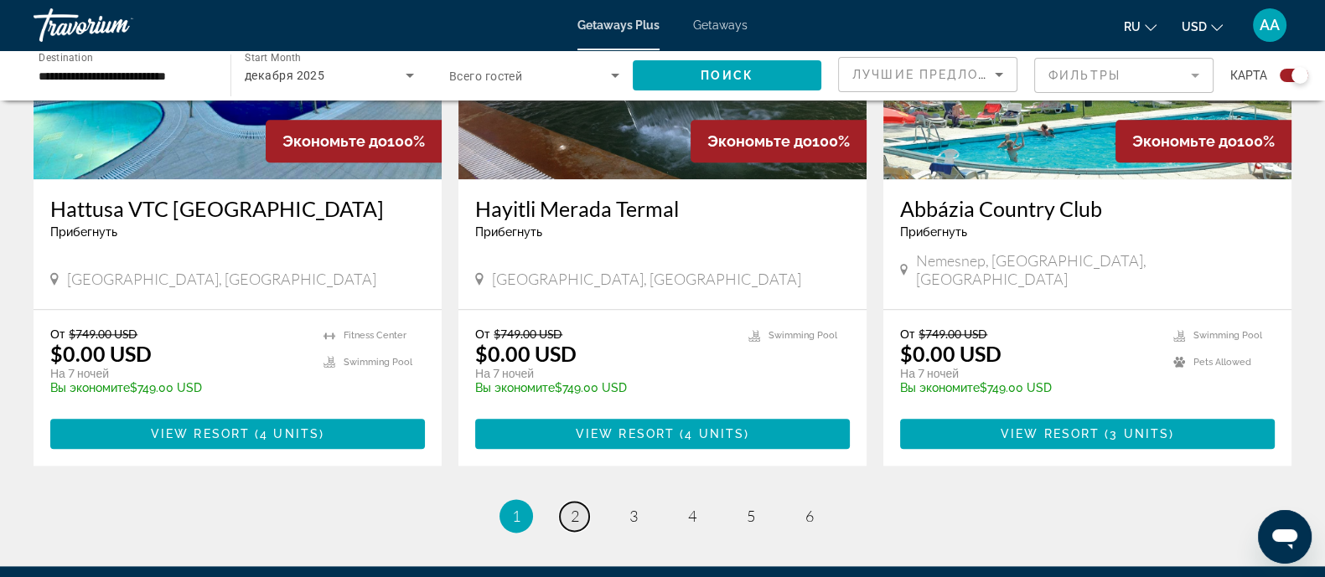
click at [571, 507] on span "2" at bounding box center [575, 516] width 8 height 18
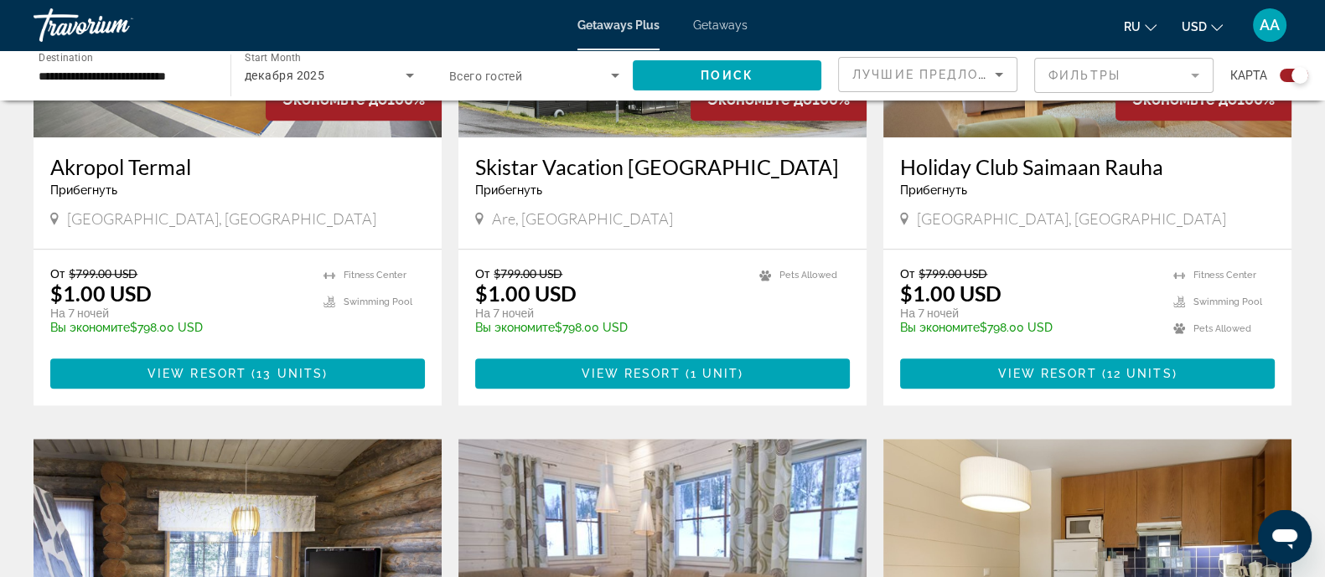
scroll to position [1969, 0]
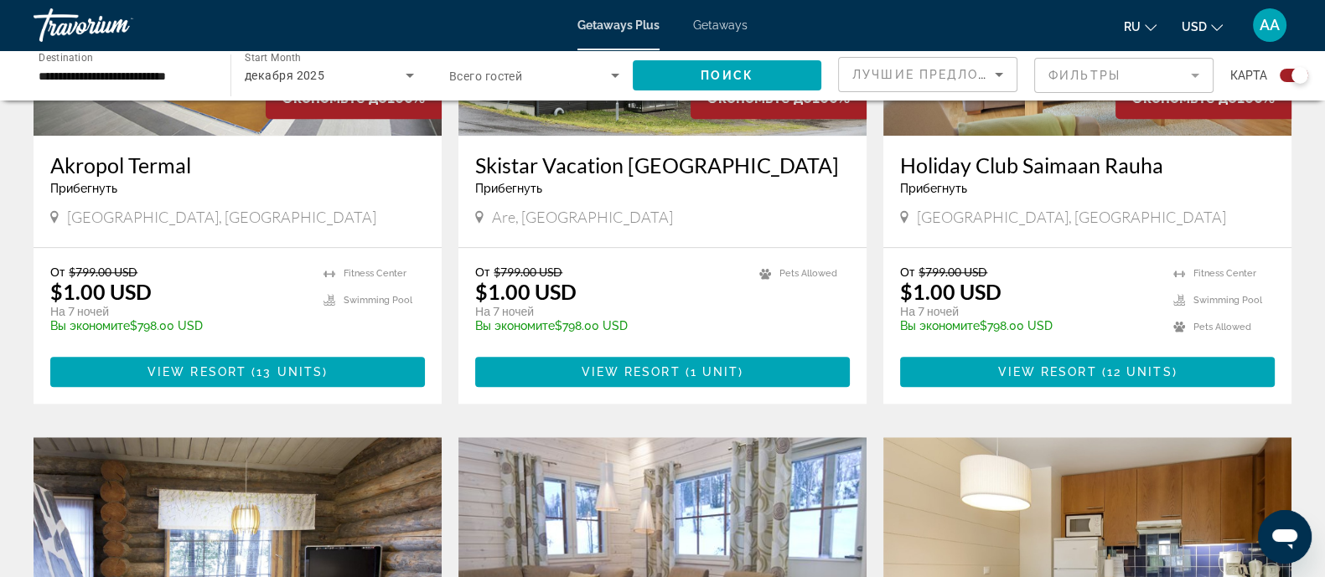
click at [1124, 71] on mat-form-field "Фильтры" at bounding box center [1123, 75] width 179 height 35
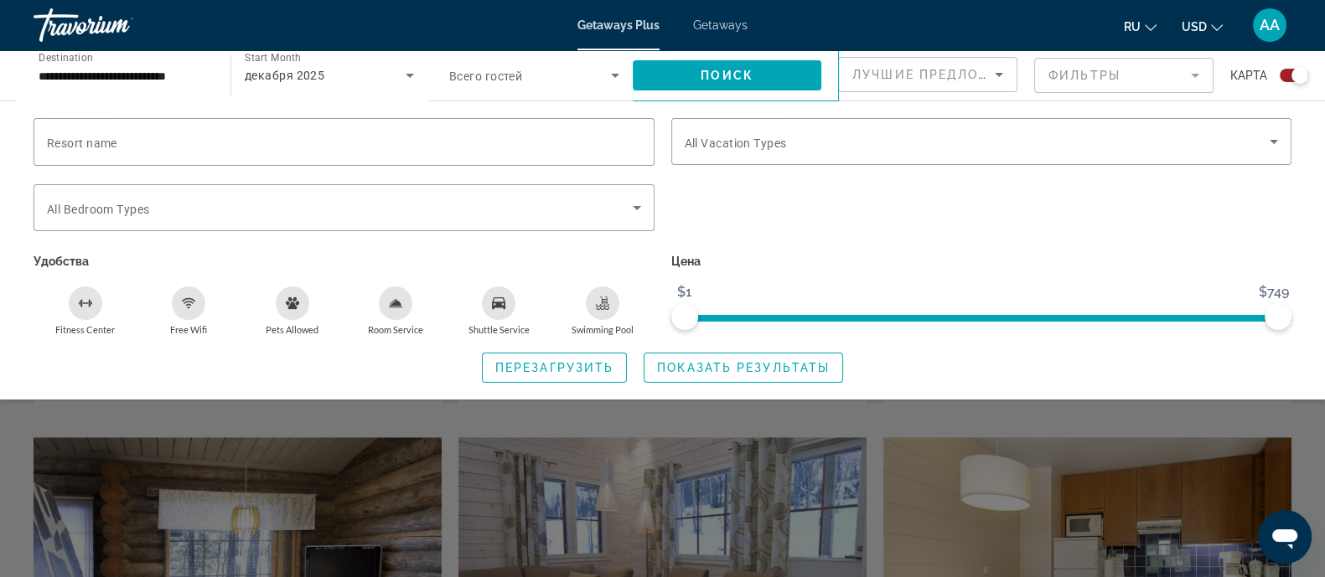
click at [964, 78] on span "Лучшие предложения" at bounding box center [941, 74] width 178 height 13
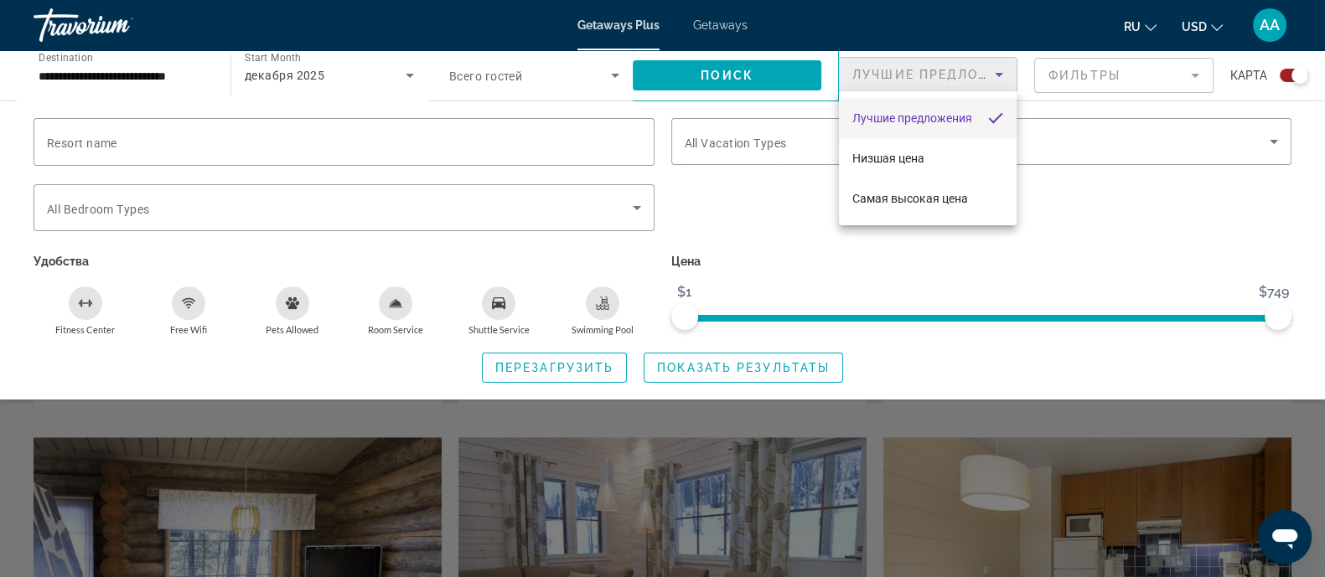
click at [964, 77] on div at bounding box center [662, 288] width 1325 height 577
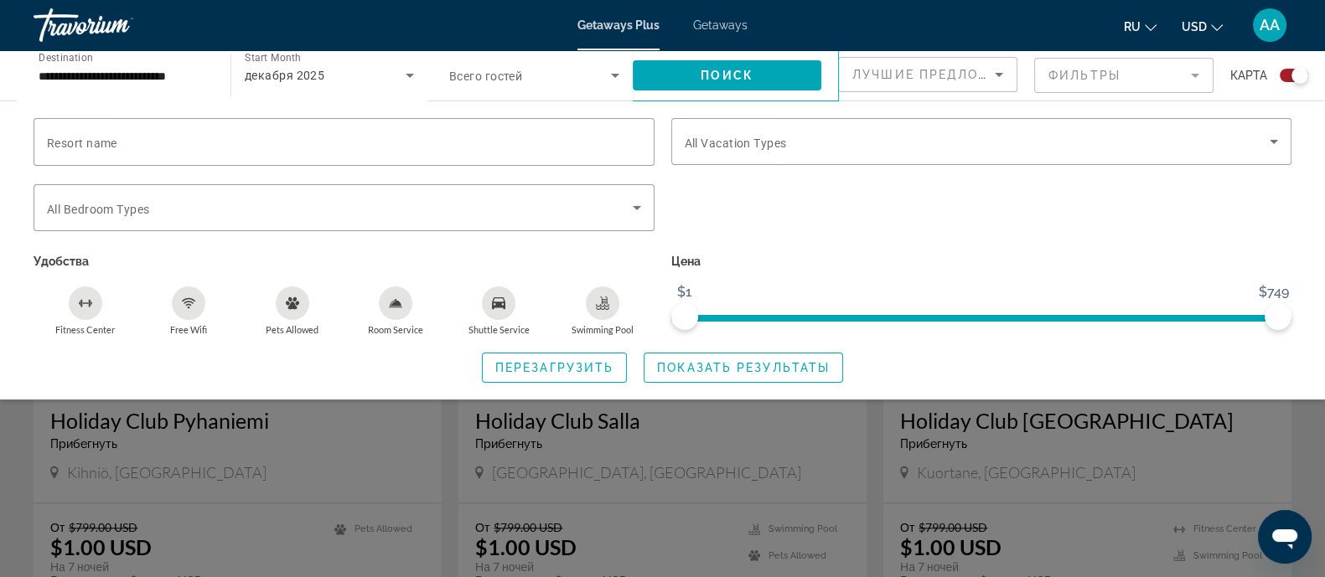
scroll to position [2283, 0]
click at [1288, 476] on div "Search widget" at bounding box center [662, 414] width 1325 height 326
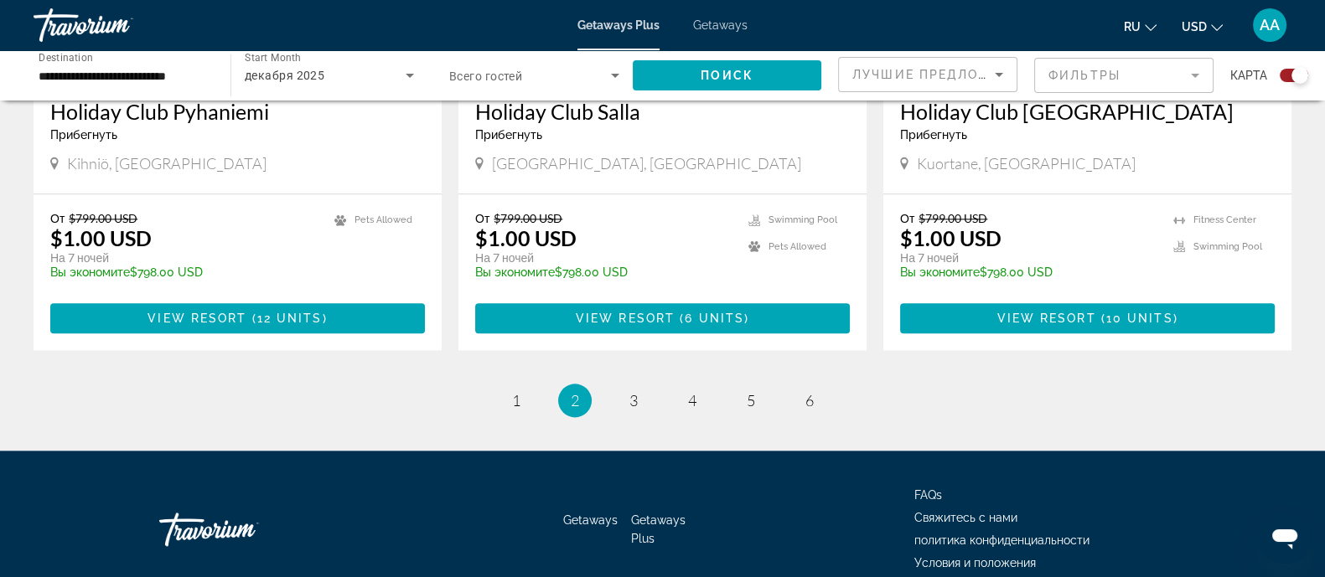
scroll to position [2597, 0]
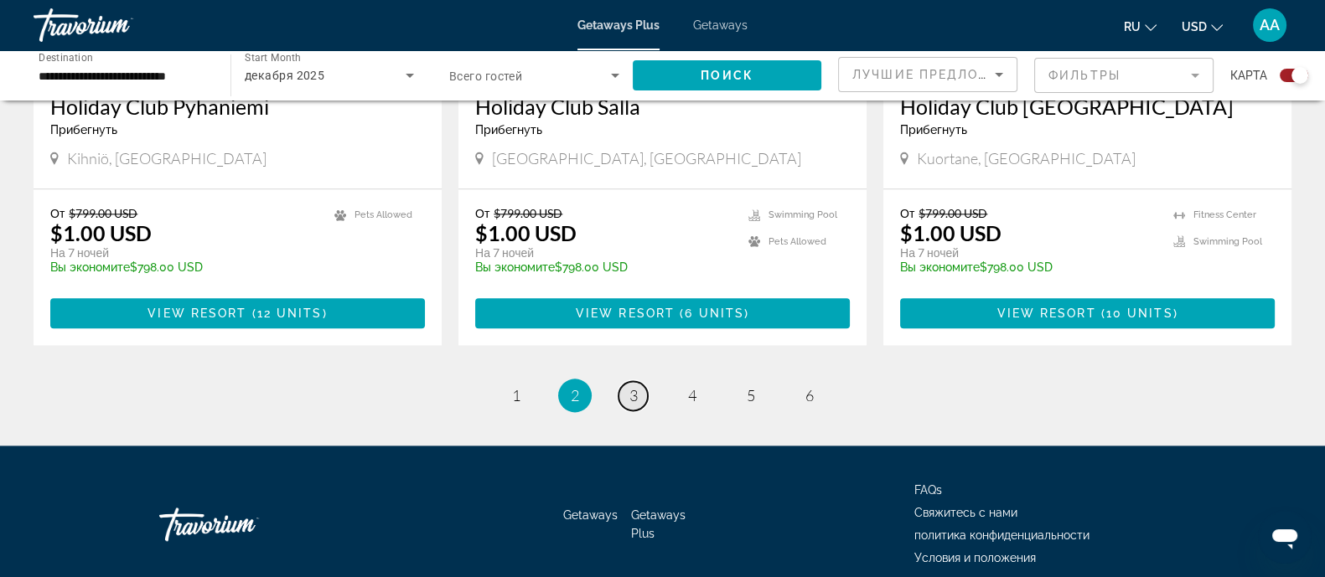
click at [634, 386] on span "3" at bounding box center [633, 395] width 8 height 18
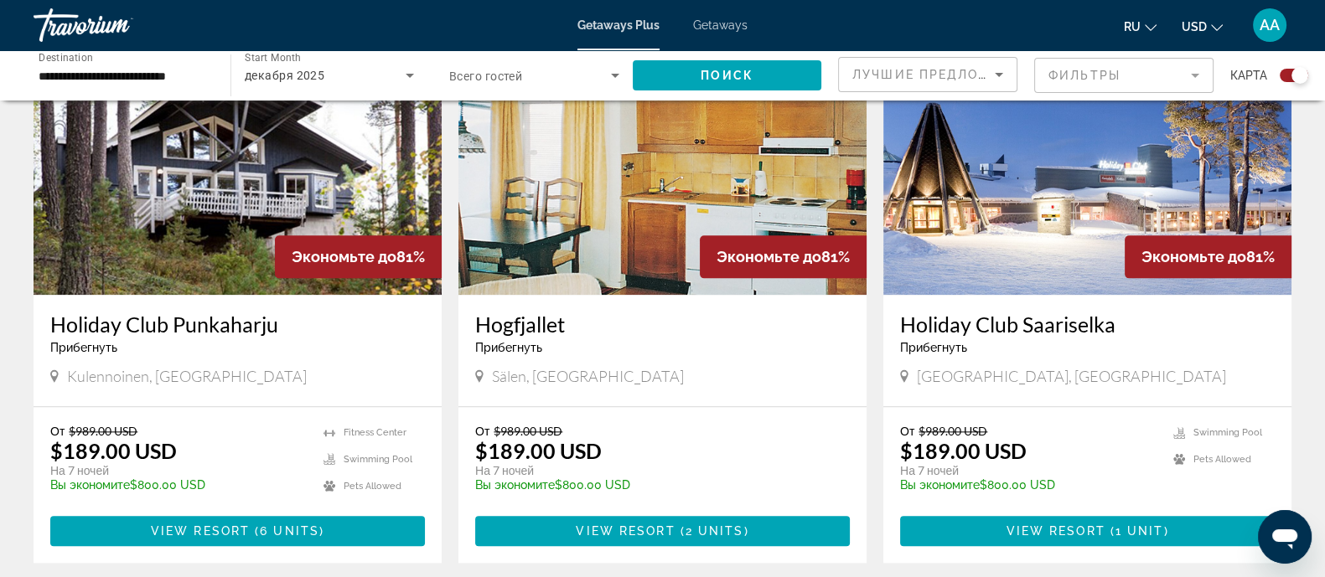
scroll to position [2617, 0]
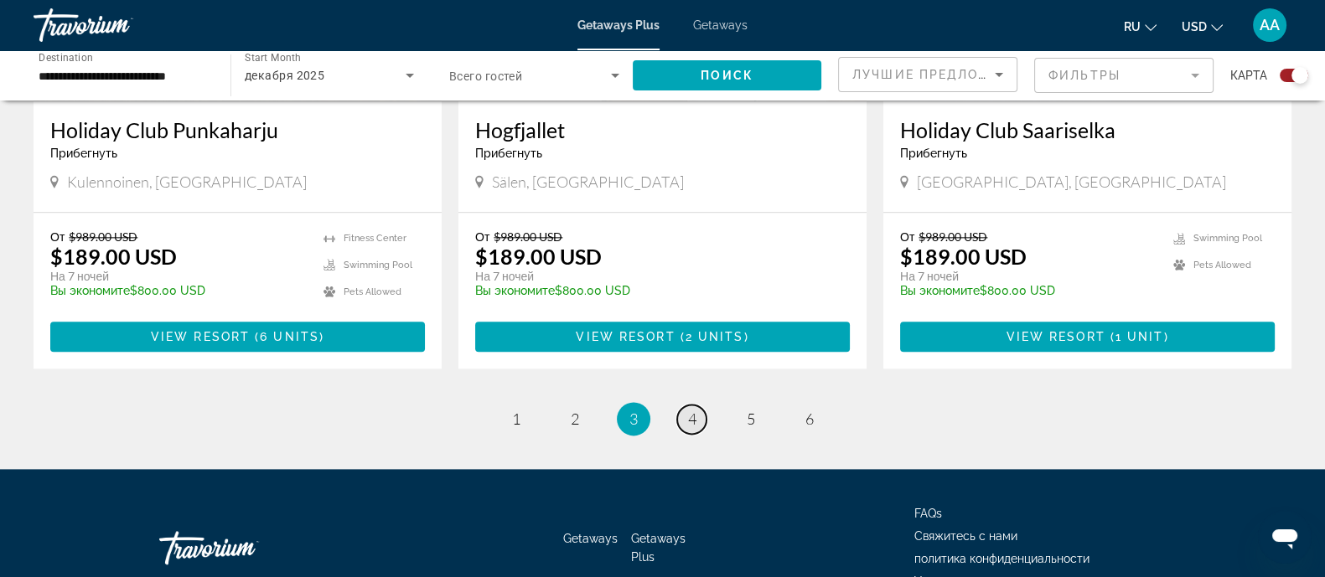
click at [697, 405] on link "page 4" at bounding box center [691, 419] width 29 height 29
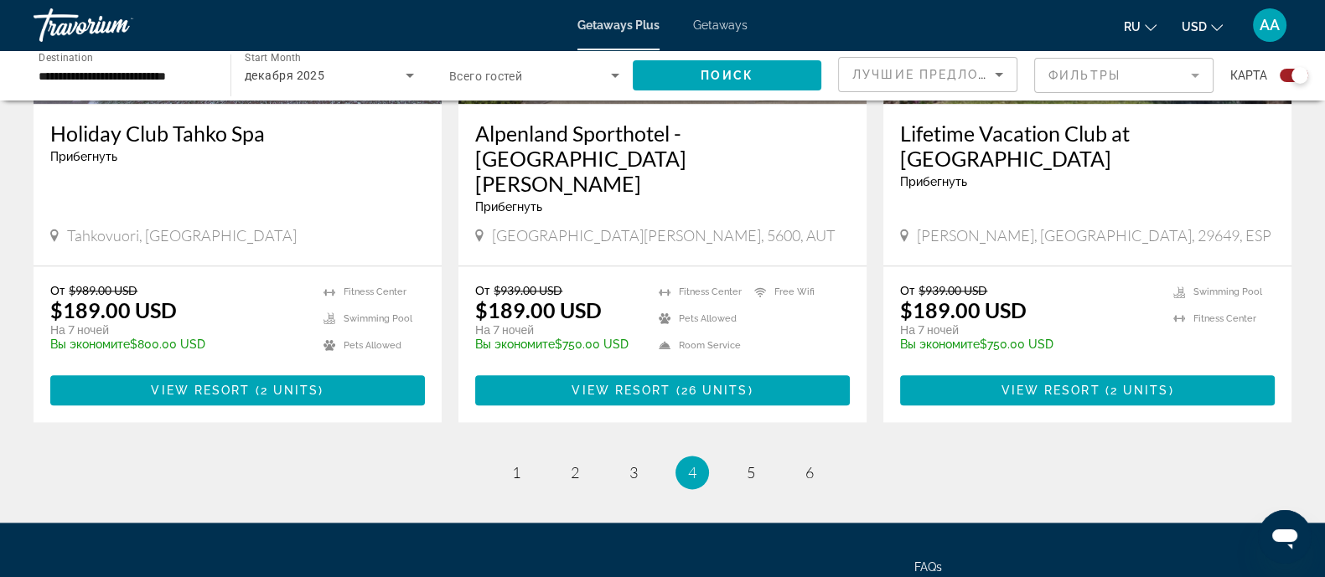
scroll to position [2676, 0]
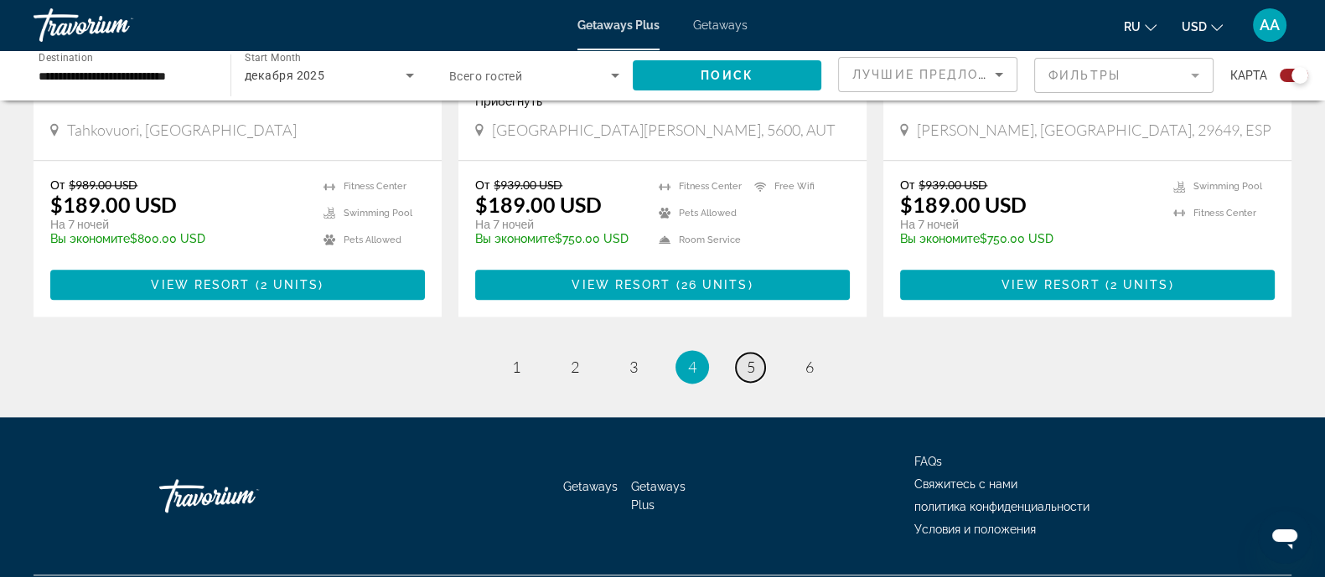
click at [755, 353] on link "page 5" at bounding box center [750, 367] width 29 height 29
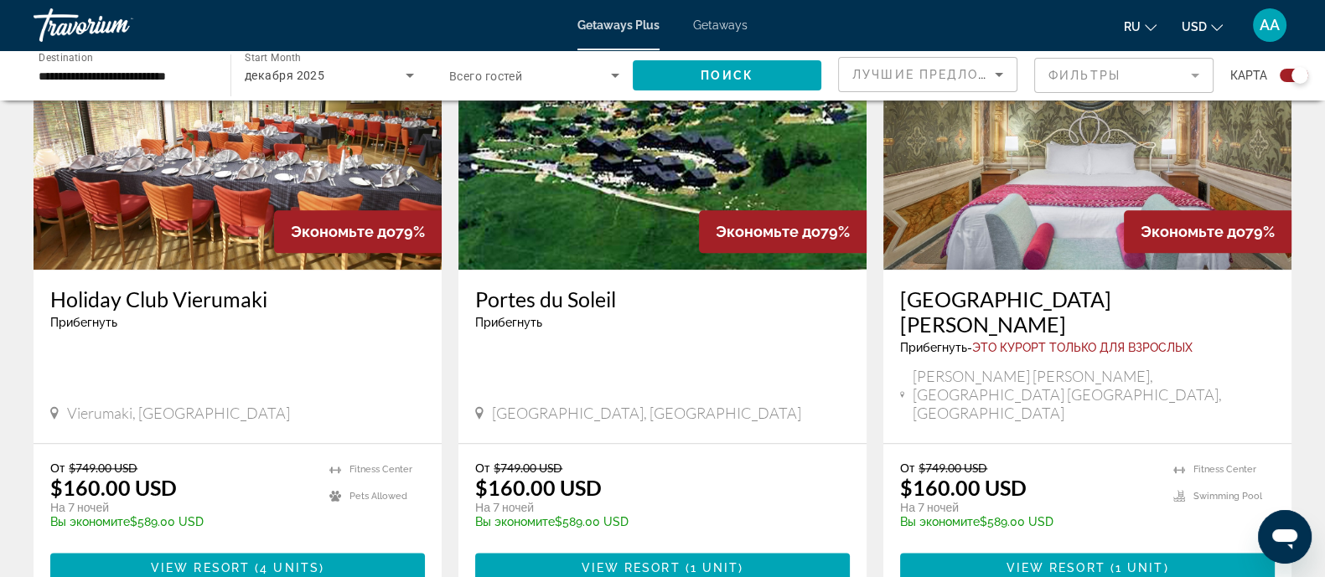
scroll to position [2493, 0]
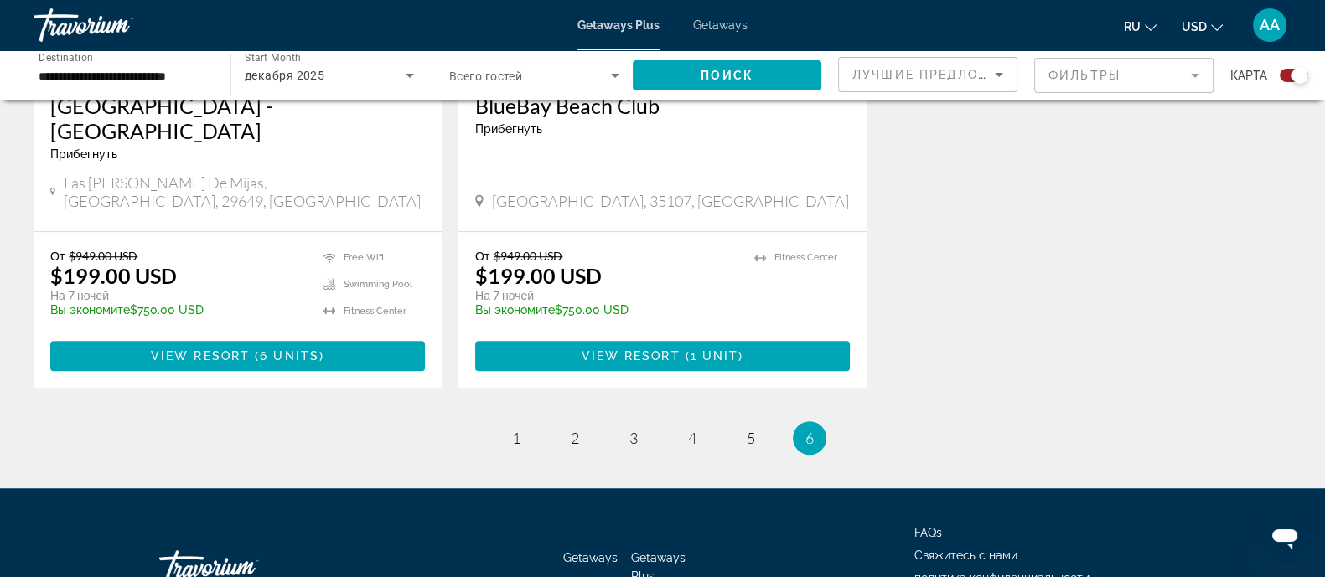
scroll to position [1361, 0]
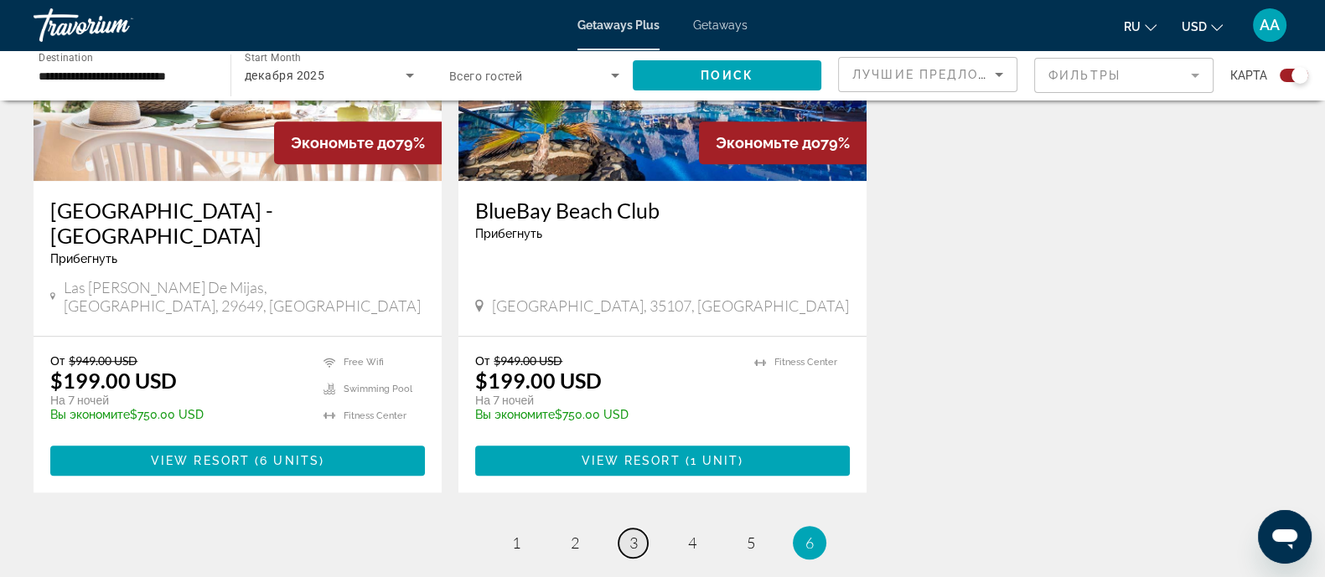
click at [633, 534] on span "3" at bounding box center [633, 543] width 8 height 18
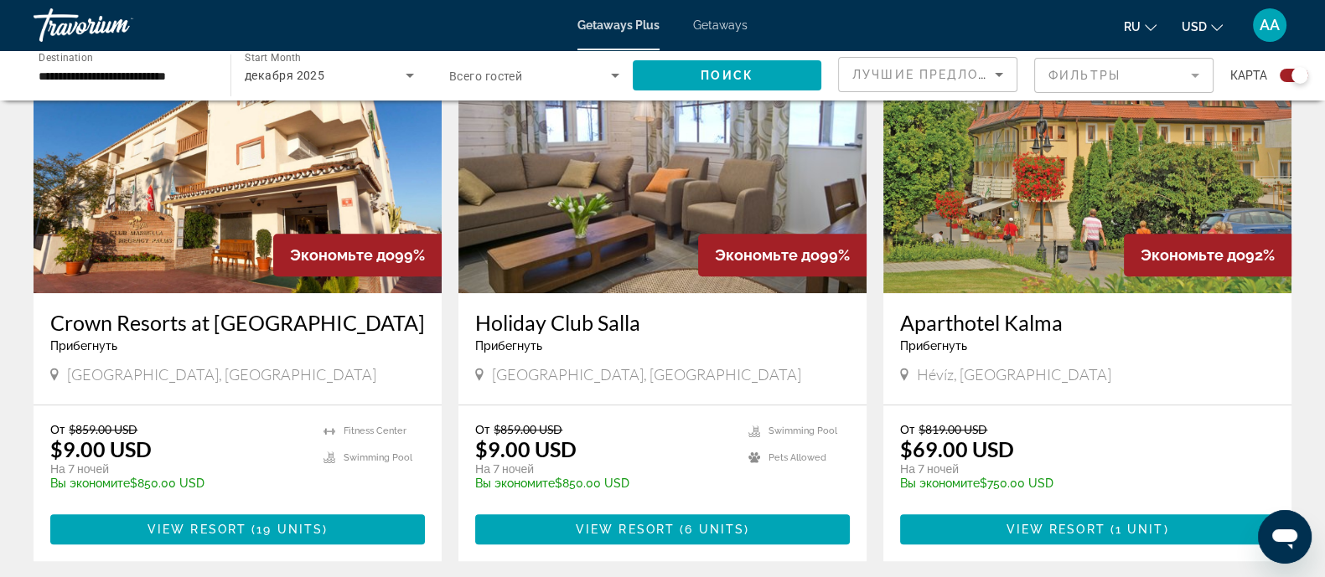
scroll to position [1257, 0]
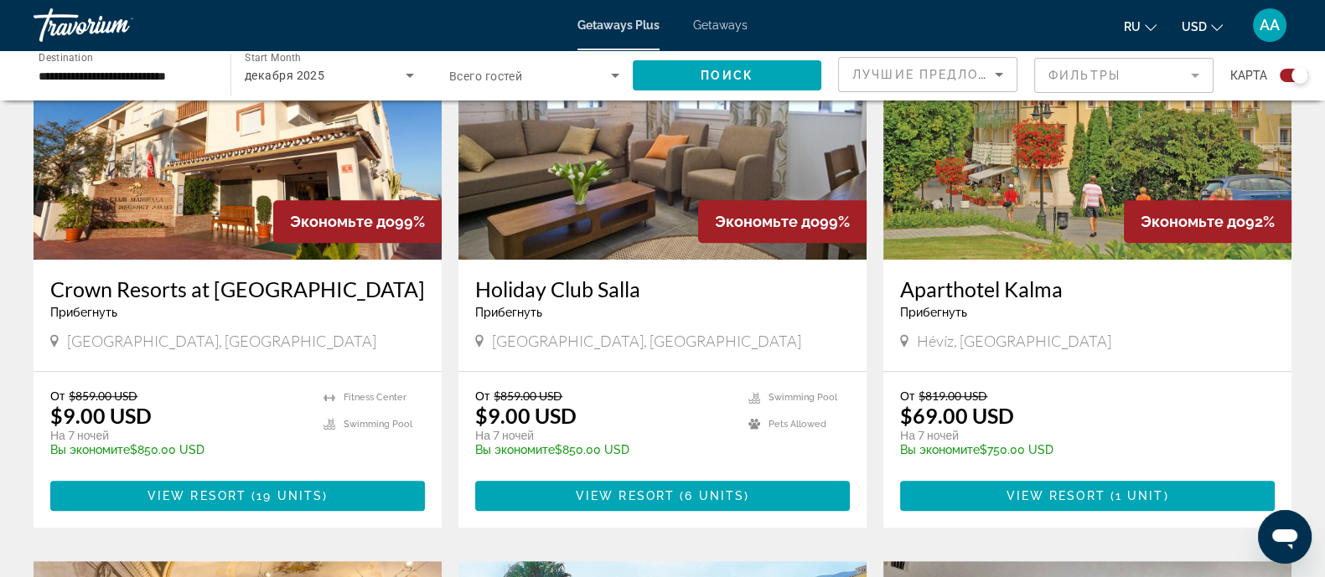
click at [244, 196] on img "Main content" at bounding box center [238, 126] width 408 height 268
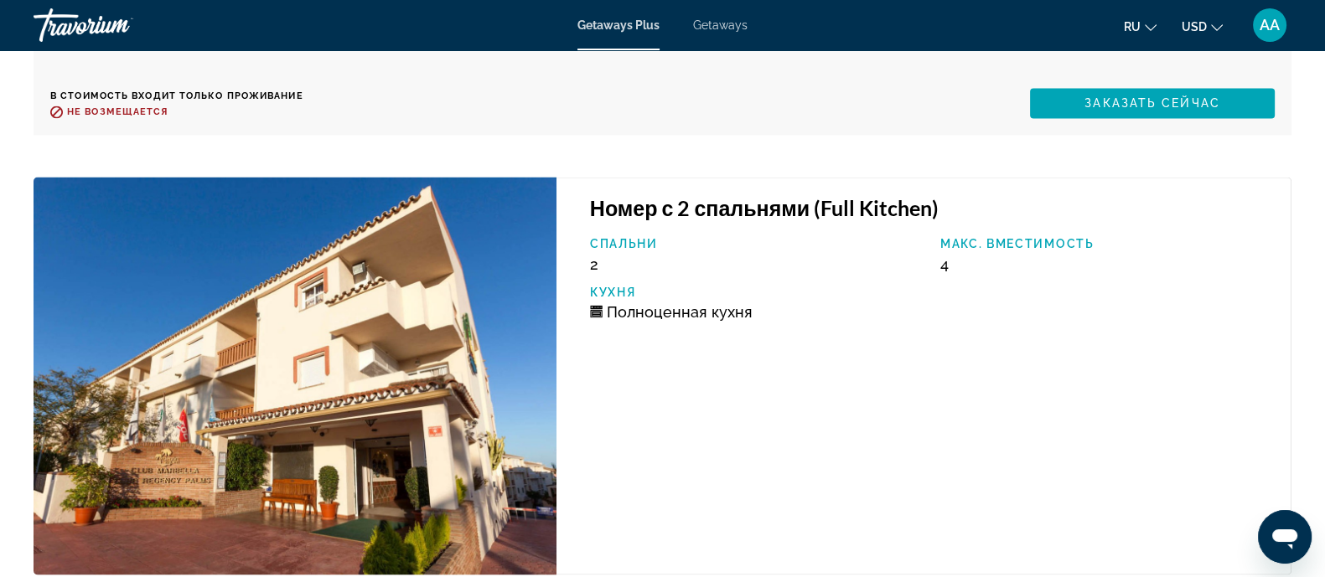
scroll to position [3770, 0]
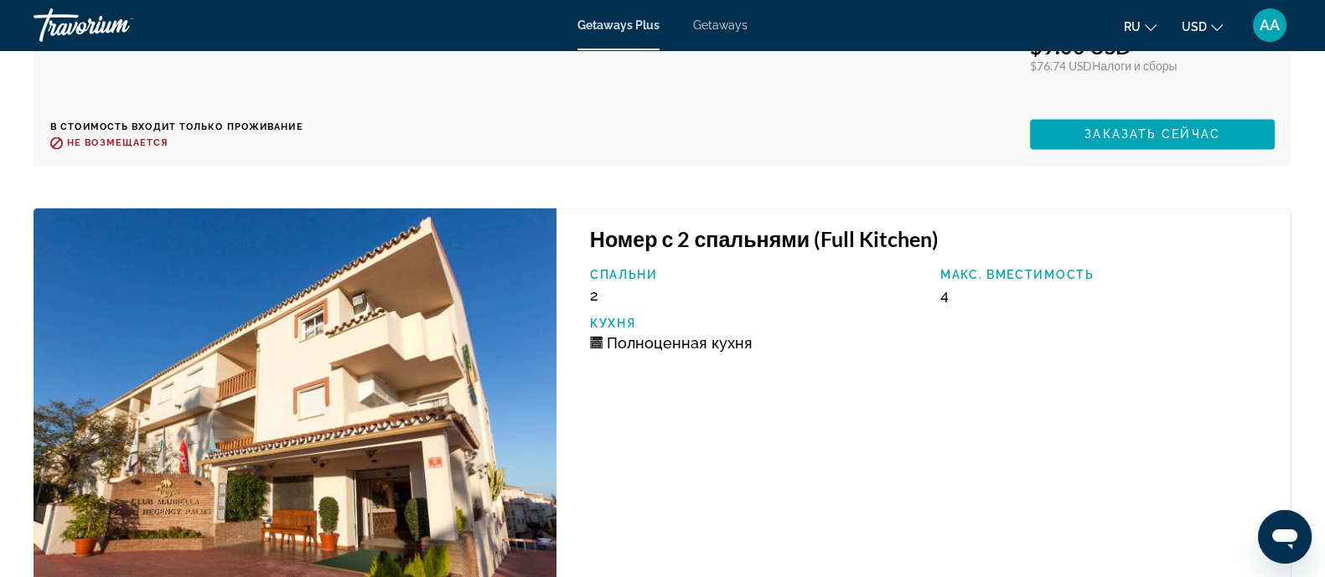
click at [302, 412] on img "Main content" at bounding box center [295, 407] width 523 height 398
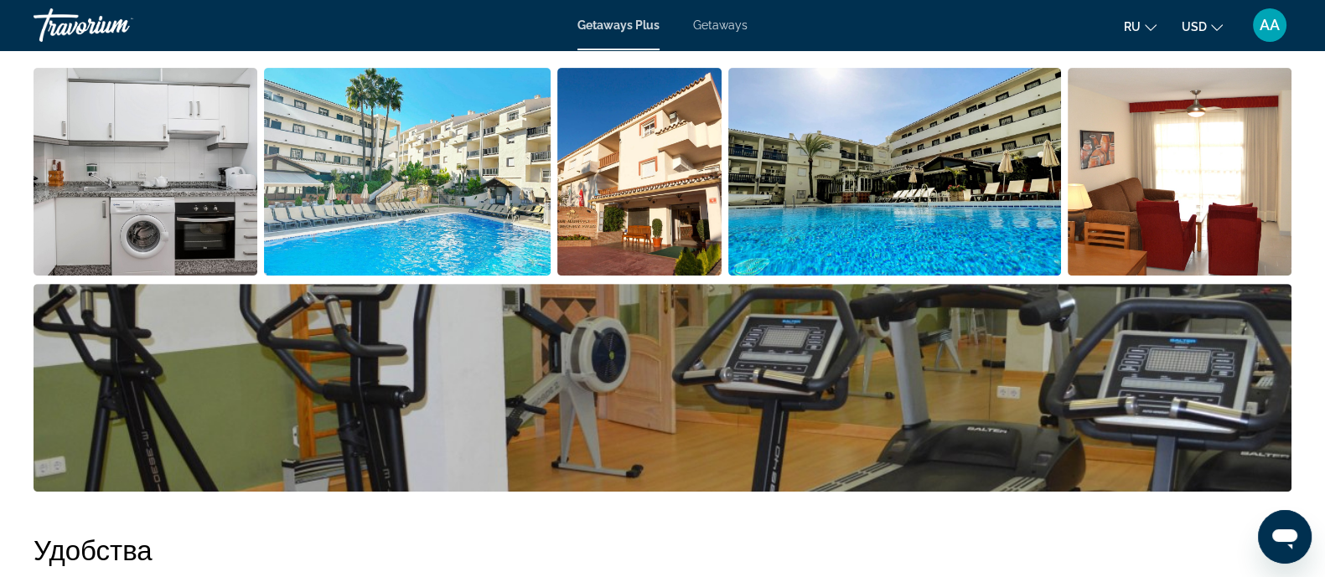
scroll to position [732, 0]
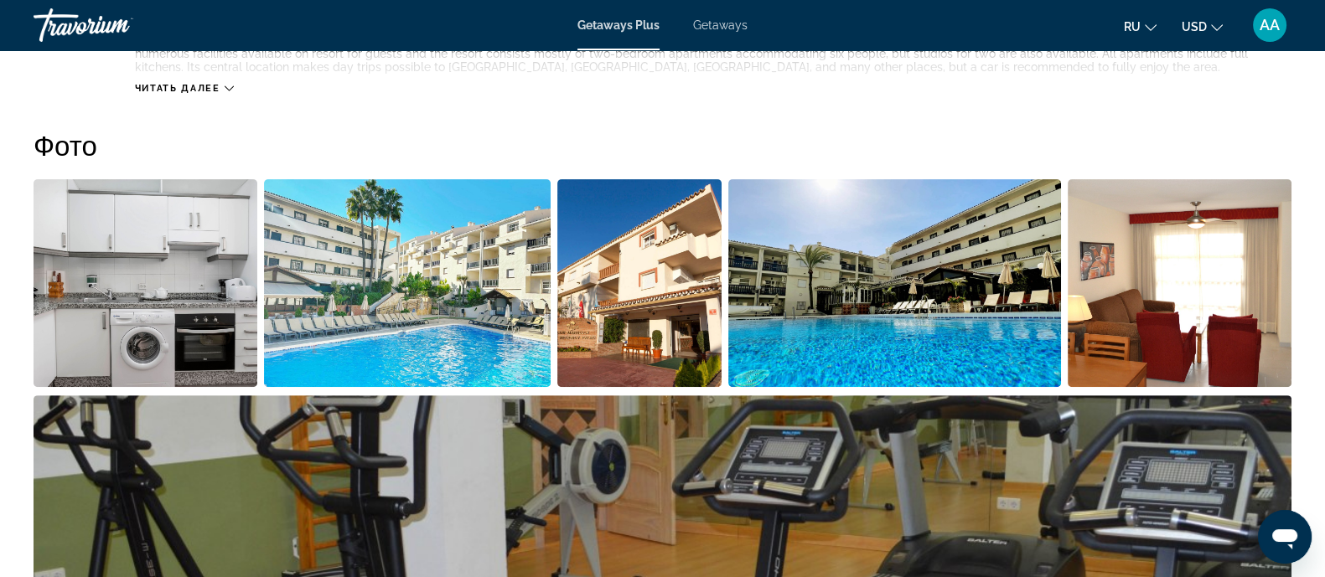
click at [190, 307] on img "Open full-screen image slider" at bounding box center [146, 283] width 224 height 208
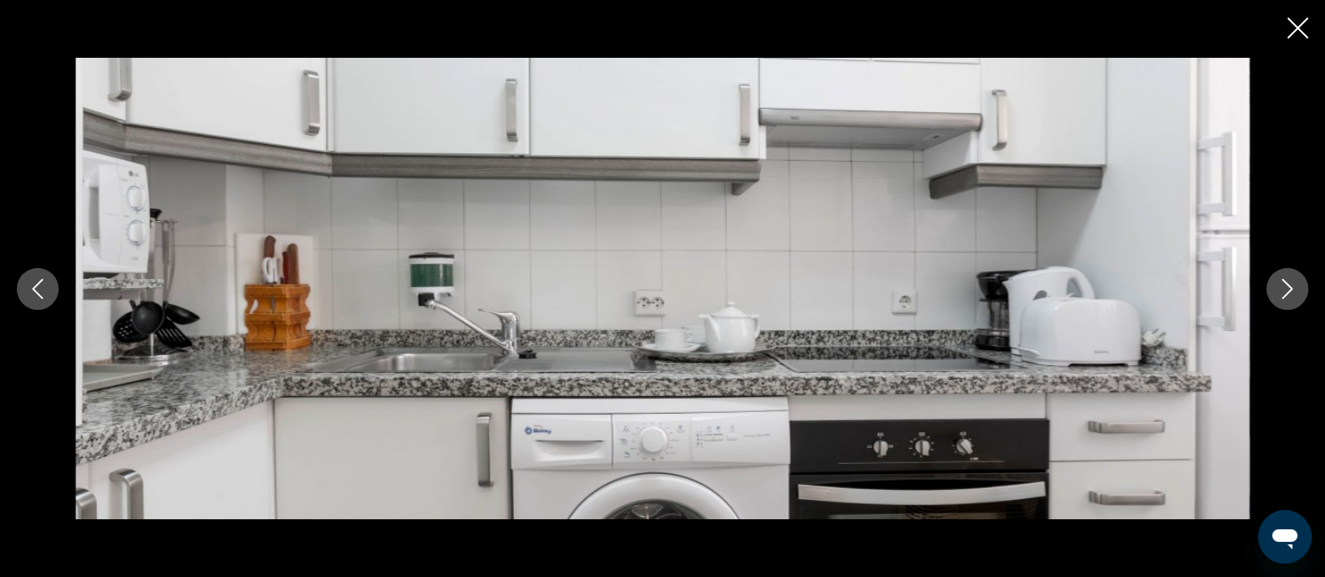
click at [1280, 292] on icon "Next image" at bounding box center [1287, 289] width 20 height 20
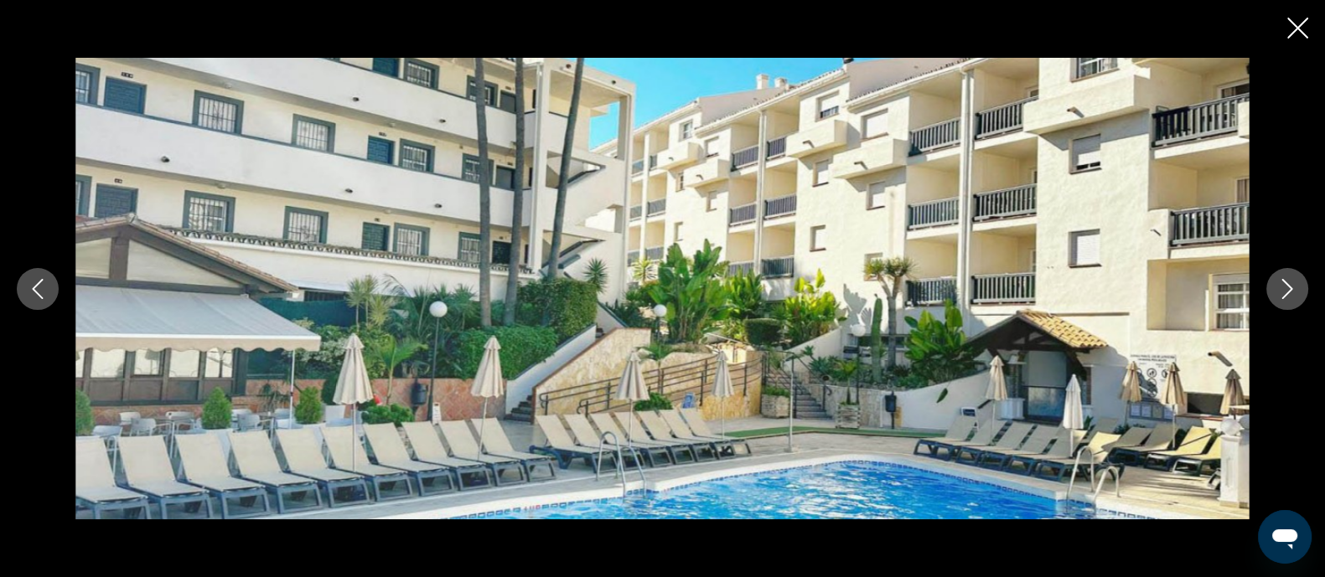
click at [1280, 292] on icon "Next image" at bounding box center [1287, 289] width 20 height 20
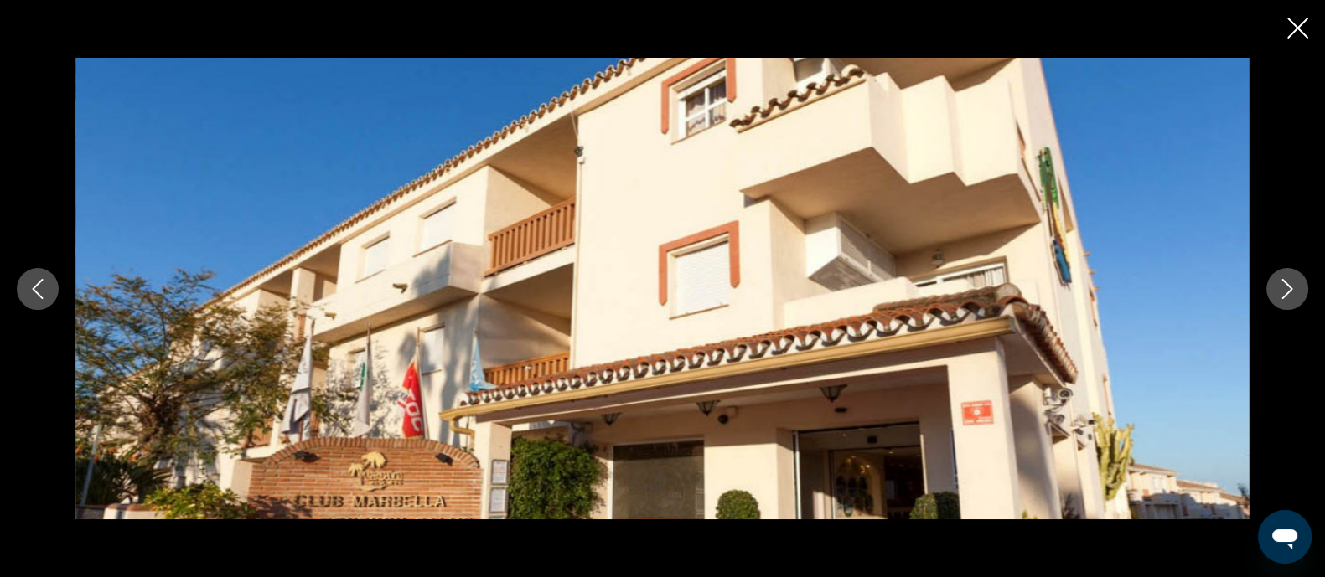
click at [1280, 292] on icon "Next image" at bounding box center [1287, 289] width 20 height 20
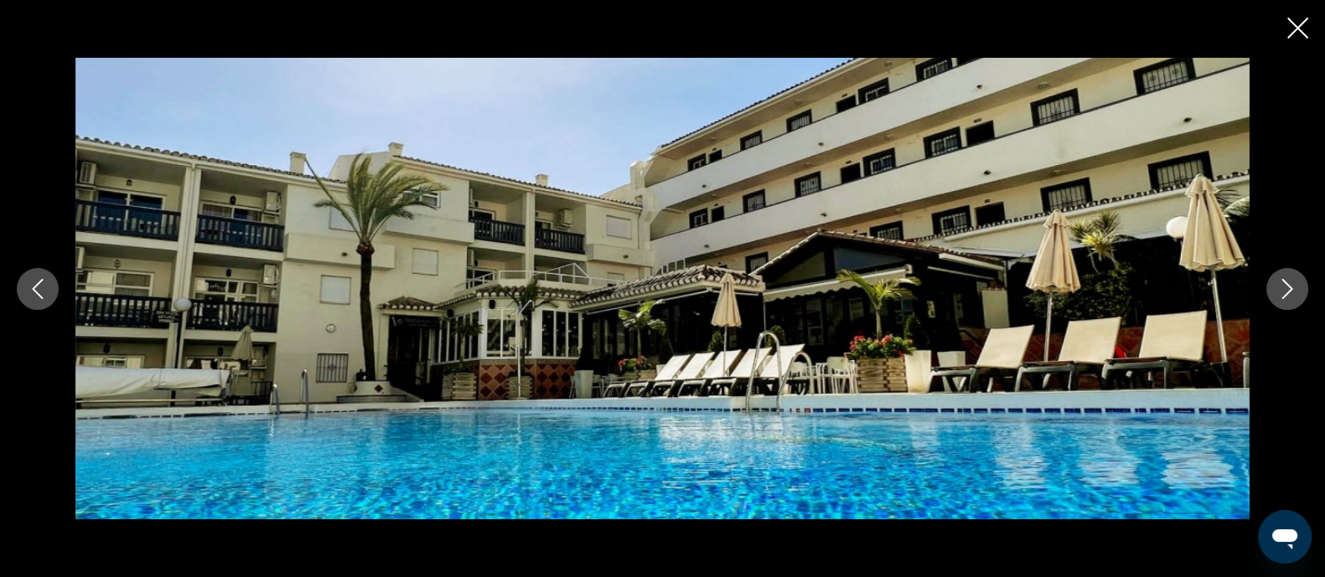
click at [1280, 292] on icon "Next image" at bounding box center [1287, 289] width 20 height 20
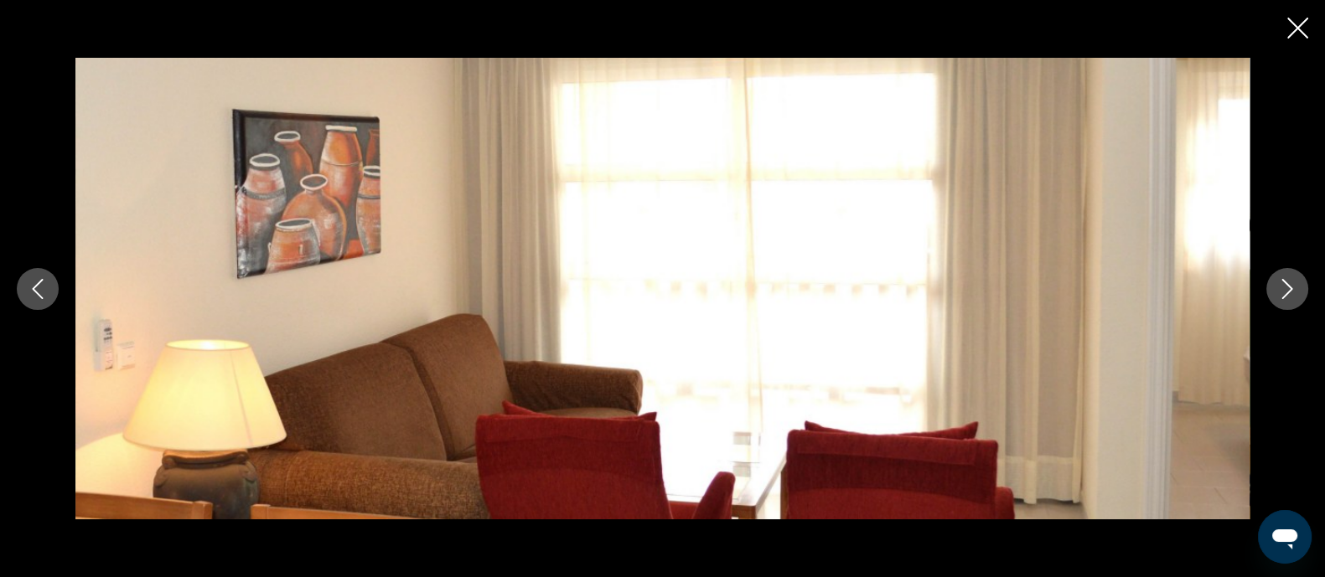
click at [1280, 292] on icon "Next image" at bounding box center [1287, 289] width 20 height 20
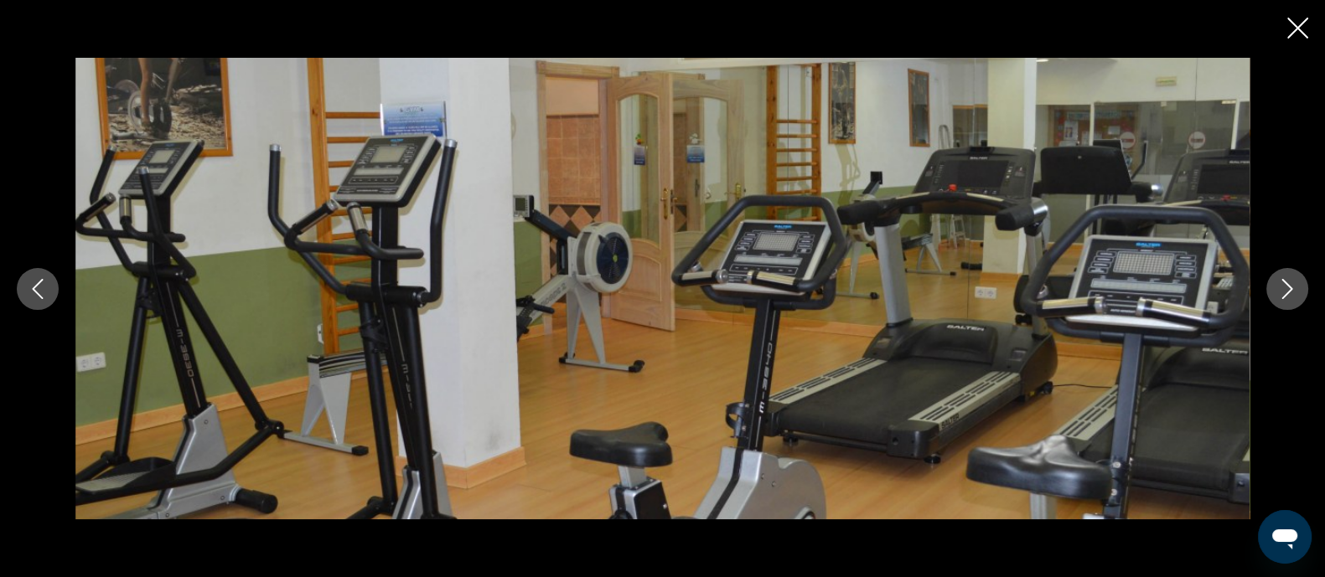
click at [1280, 292] on icon "Next image" at bounding box center [1287, 289] width 20 height 20
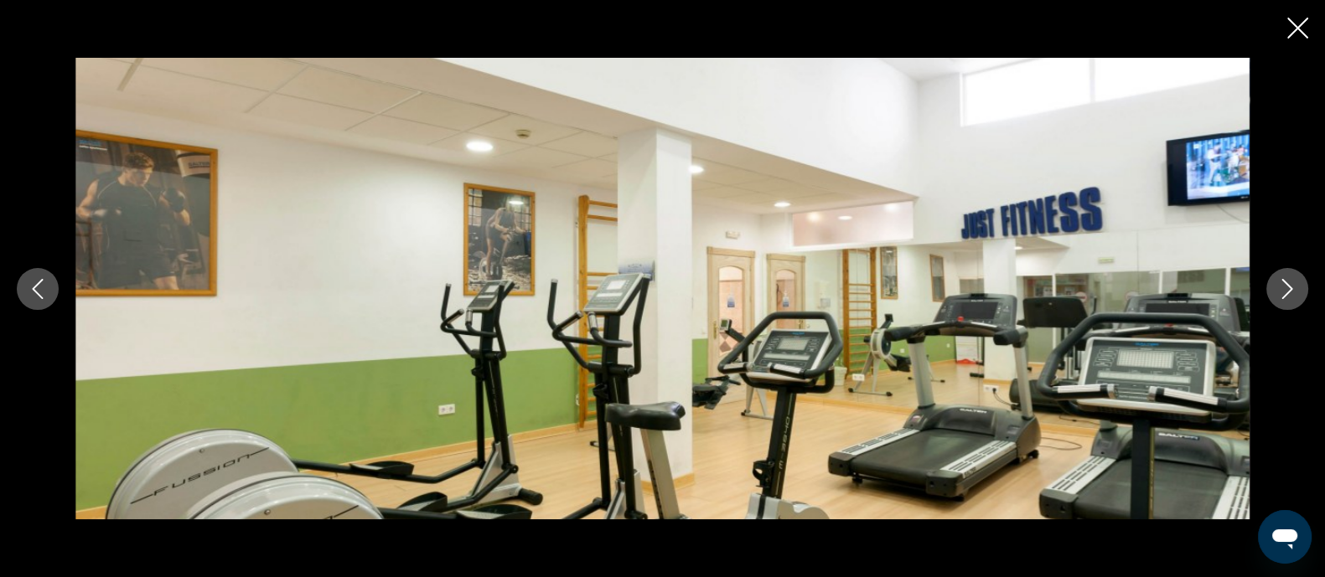
click at [1280, 292] on icon "Next image" at bounding box center [1287, 289] width 20 height 20
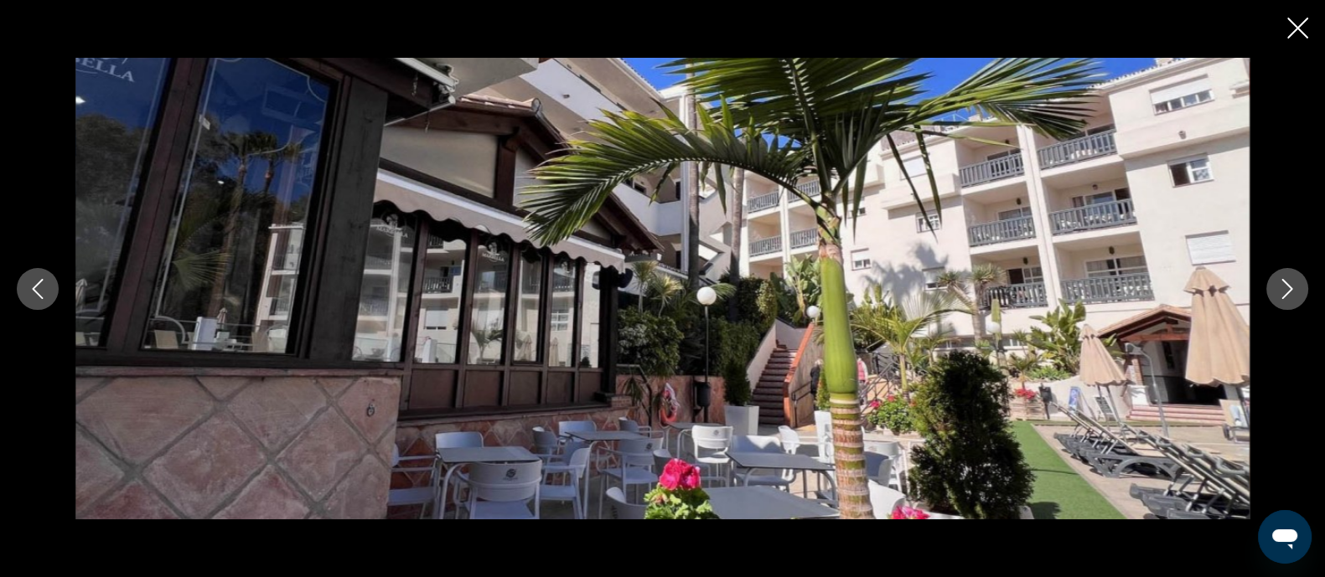
click at [1280, 292] on icon "Next image" at bounding box center [1287, 289] width 20 height 20
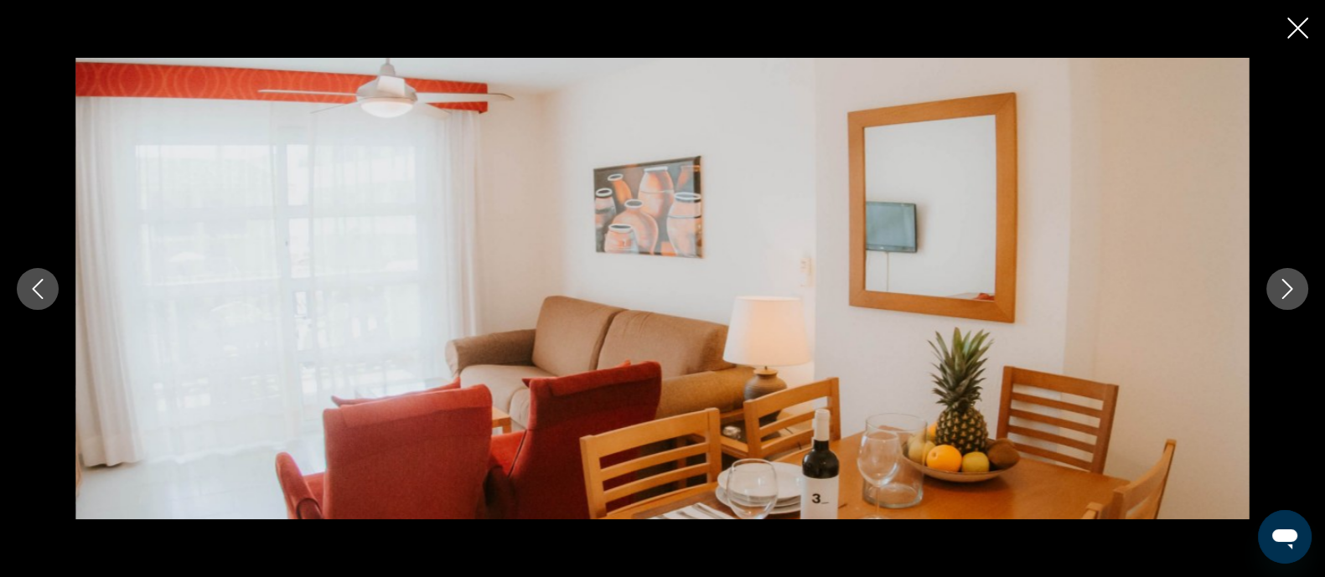
click at [1280, 292] on icon "Next image" at bounding box center [1287, 289] width 20 height 20
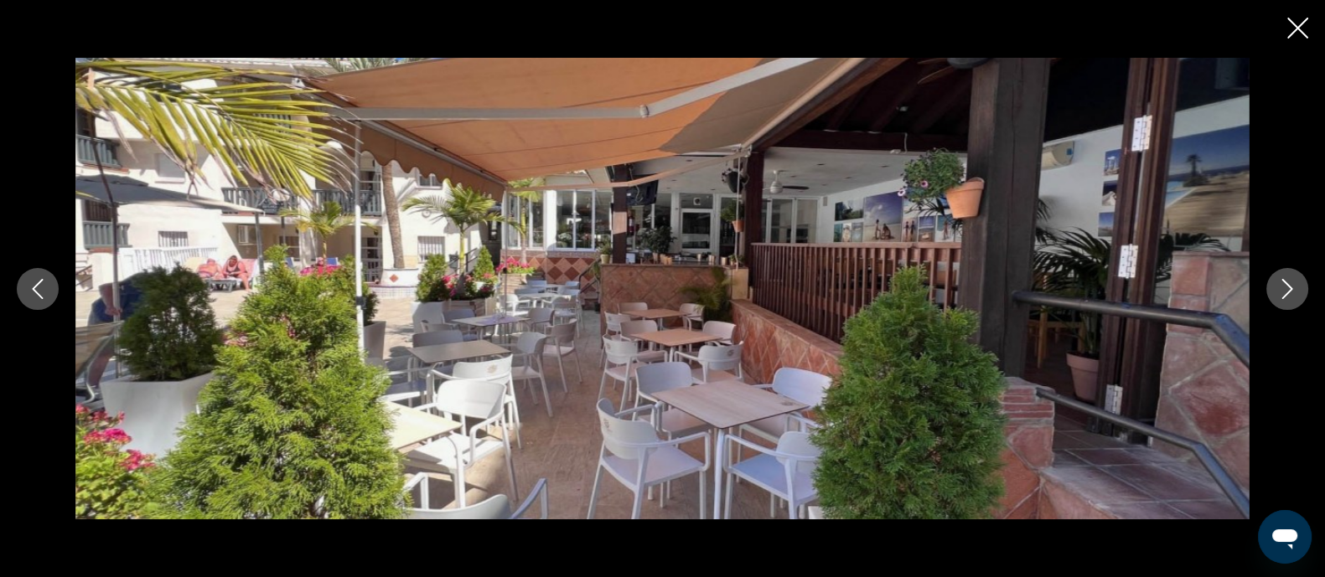
click at [1280, 292] on icon "Next image" at bounding box center [1287, 289] width 20 height 20
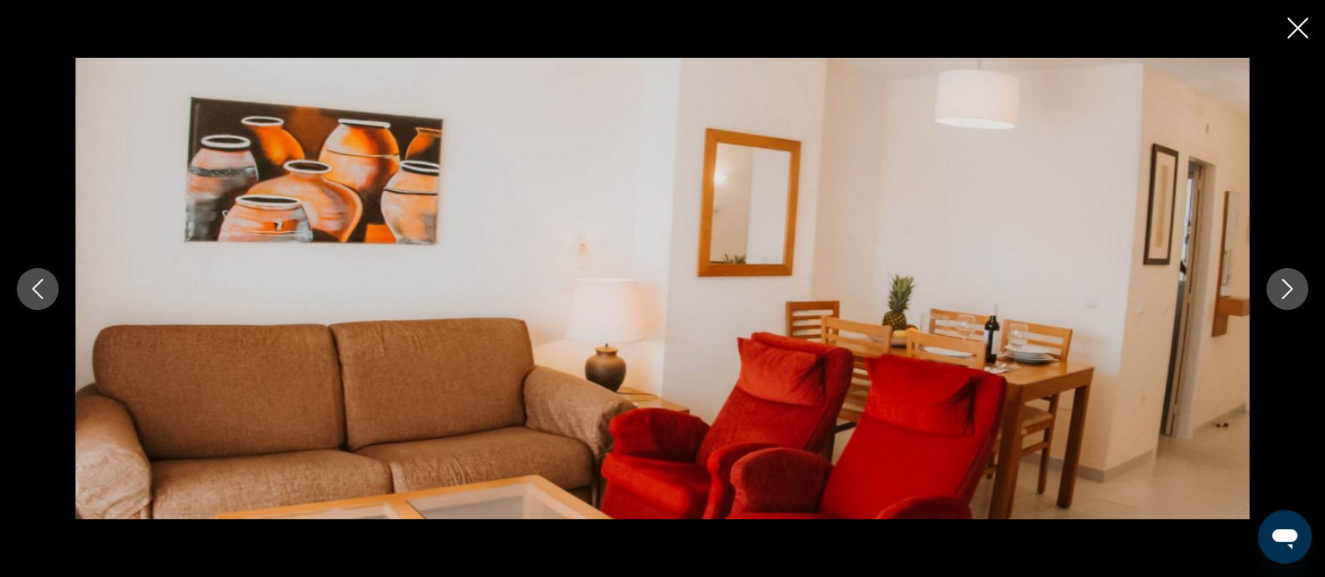
click at [1280, 292] on icon "Next image" at bounding box center [1287, 289] width 20 height 20
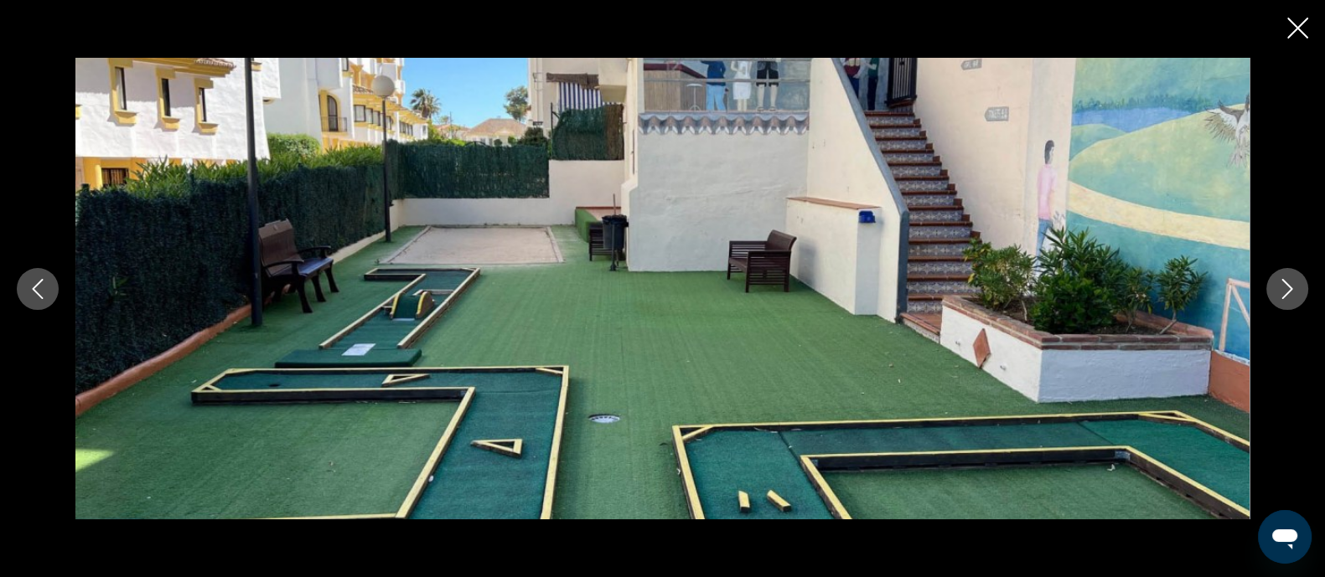
click at [1280, 292] on icon "Next image" at bounding box center [1287, 289] width 20 height 20
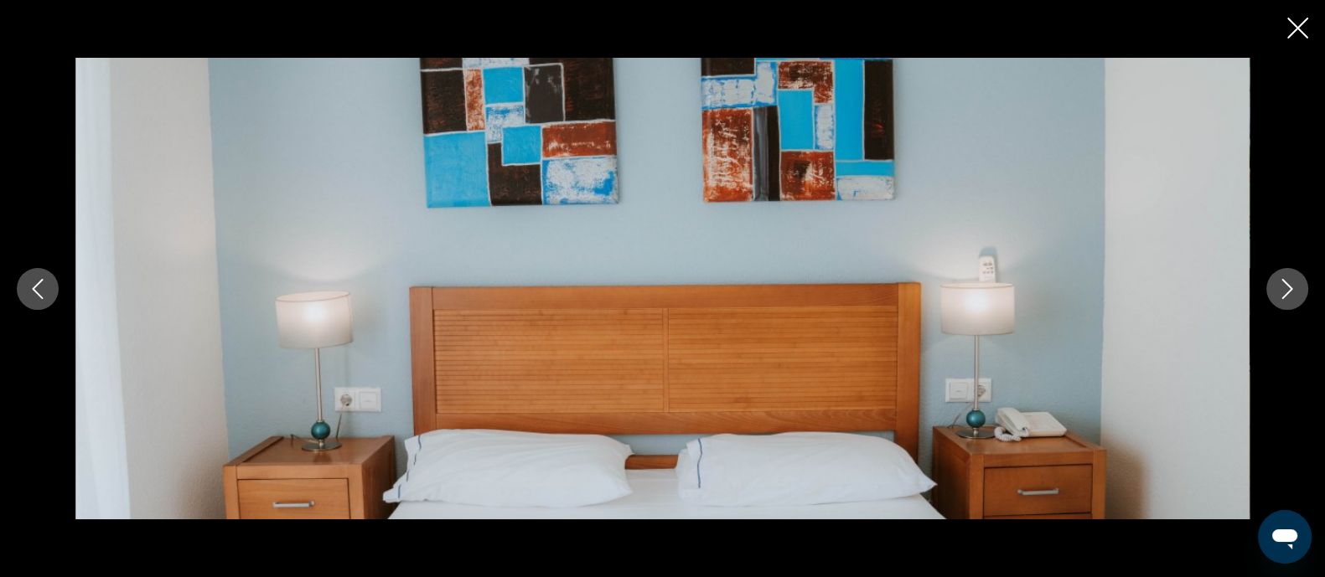
click at [1280, 291] on icon "Next image" at bounding box center [1287, 289] width 20 height 20
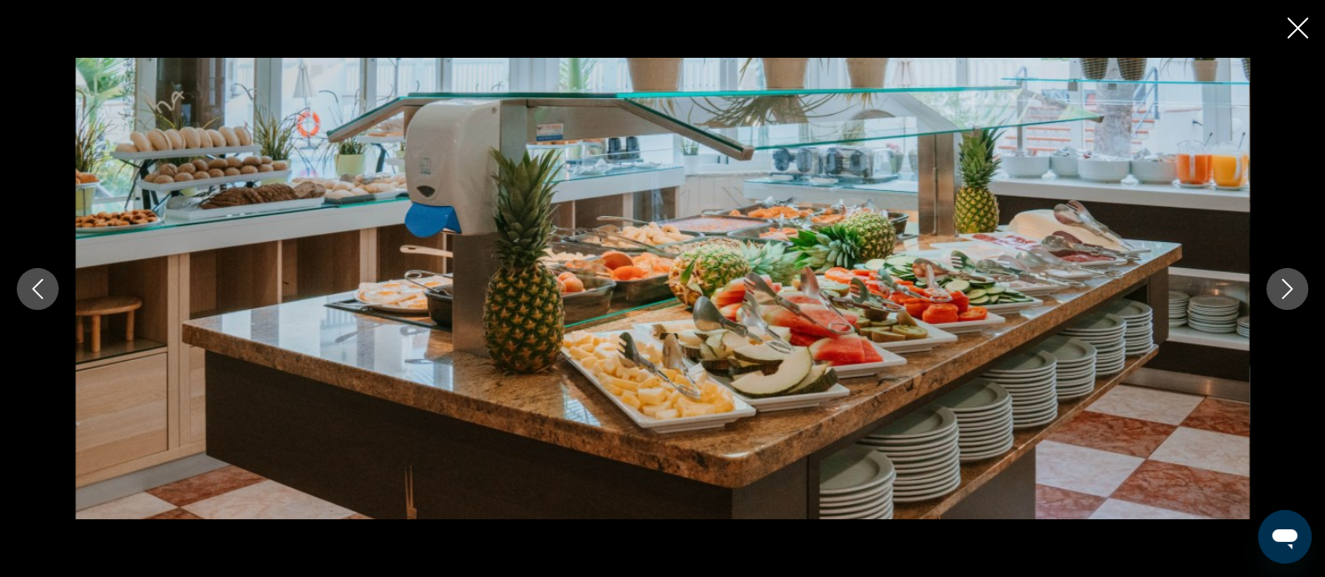
click at [1280, 291] on icon "Next image" at bounding box center [1287, 289] width 20 height 20
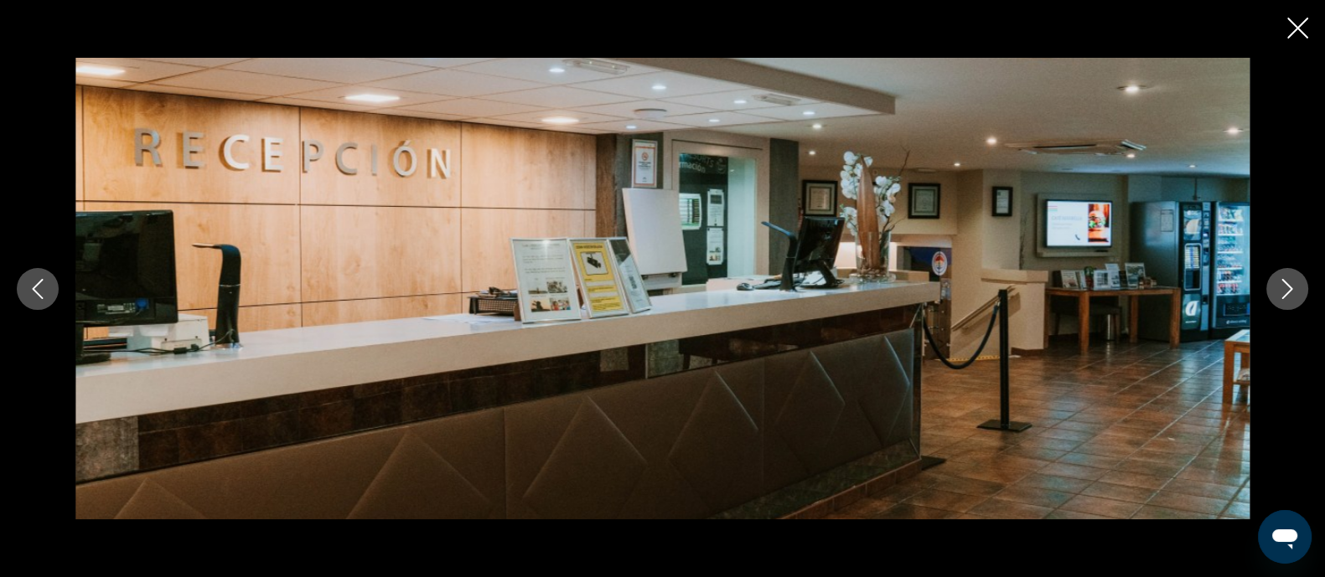
click at [1280, 291] on icon "Next image" at bounding box center [1287, 289] width 20 height 20
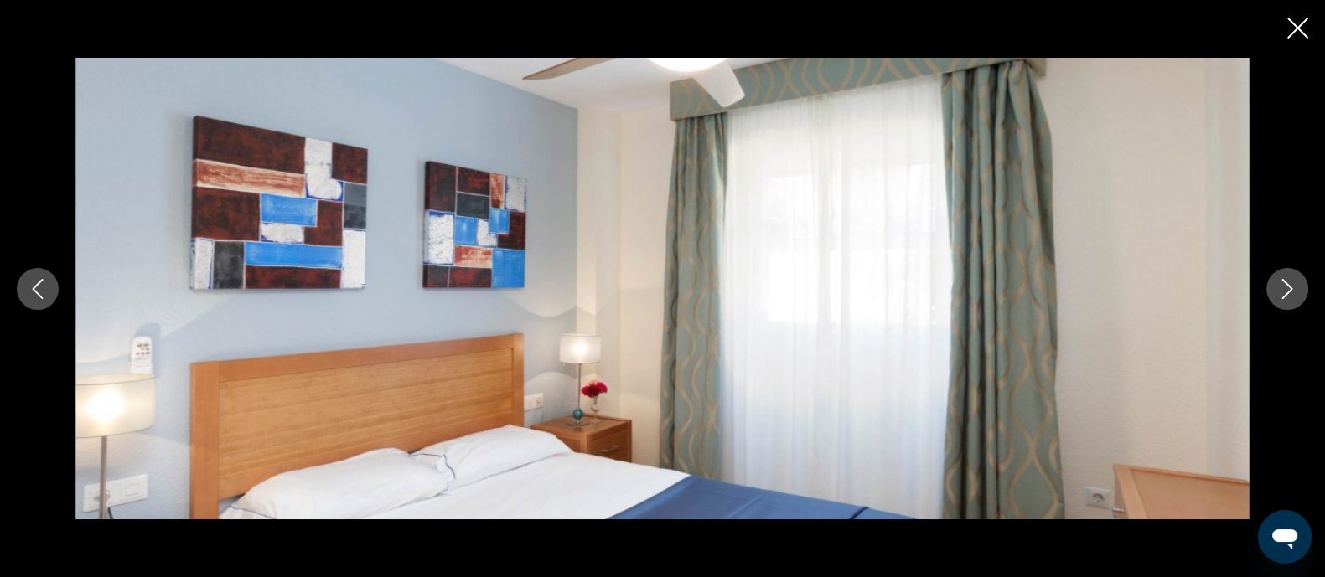
click at [1280, 291] on icon "Next image" at bounding box center [1287, 289] width 20 height 20
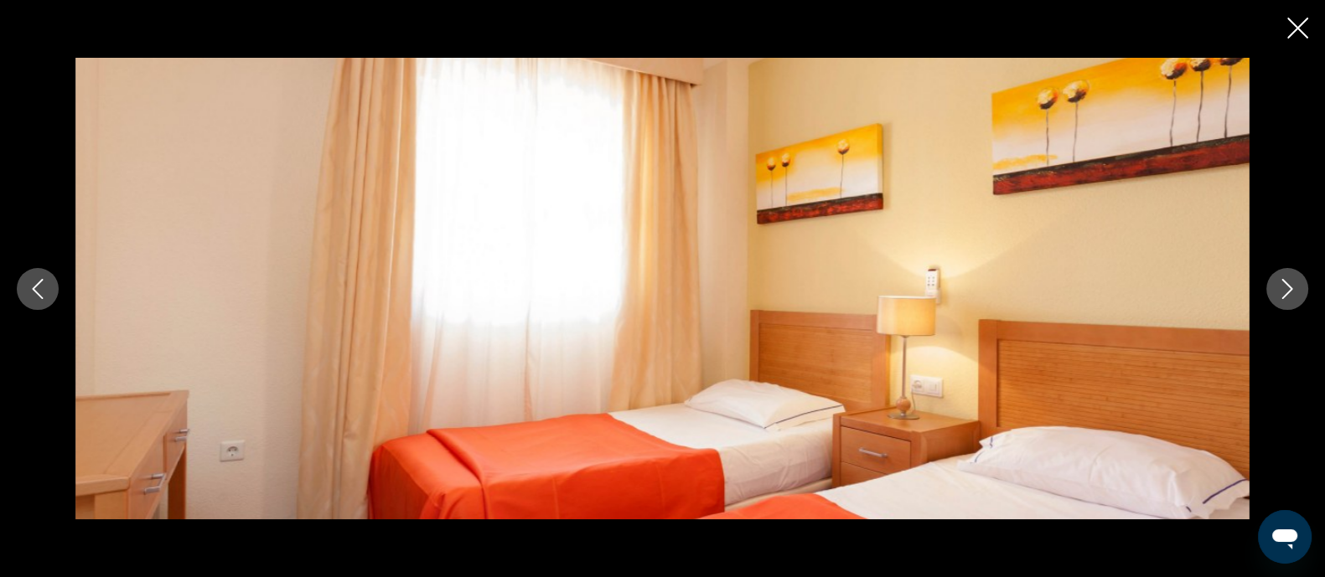
click at [1280, 291] on icon "Next image" at bounding box center [1287, 289] width 20 height 20
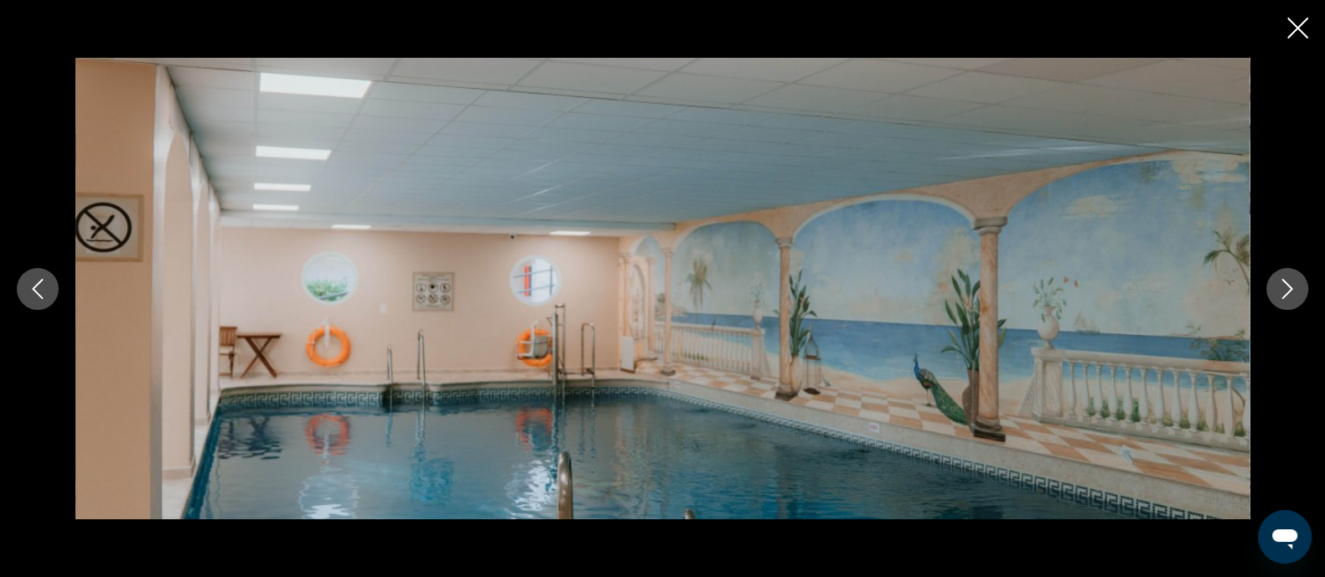
click at [1280, 291] on icon "Next image" at bounding box center [1287, 289] width 20 height 20
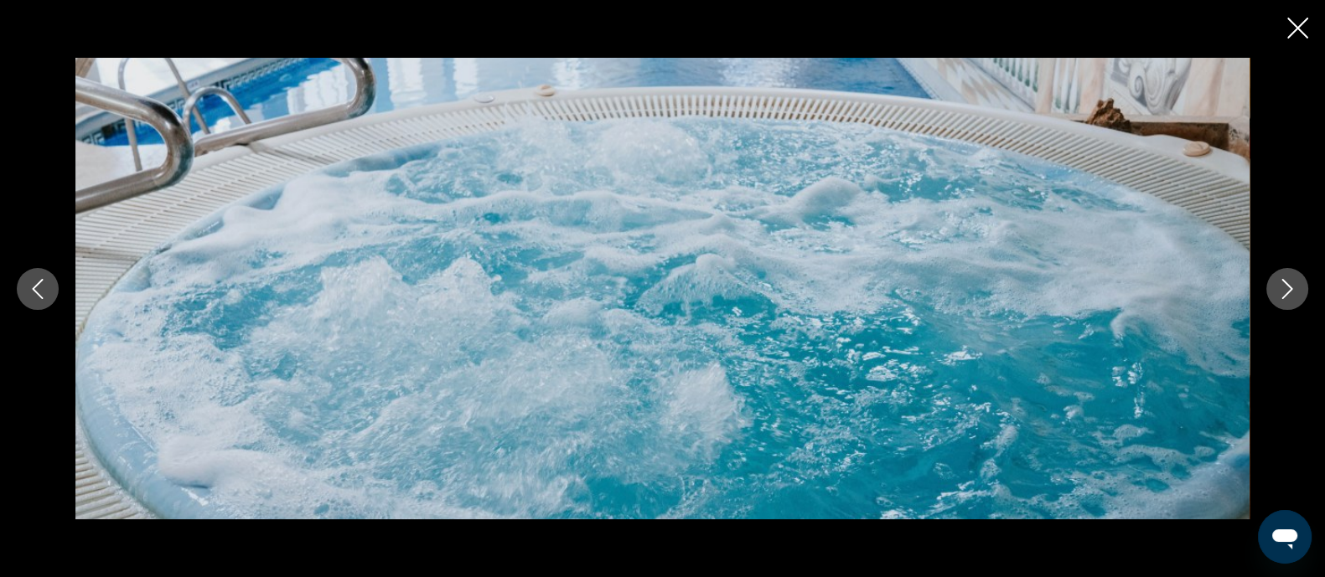
click at [1280, 291] on icon "Next image" at bounding box center [1287, 289] width 20 height 20
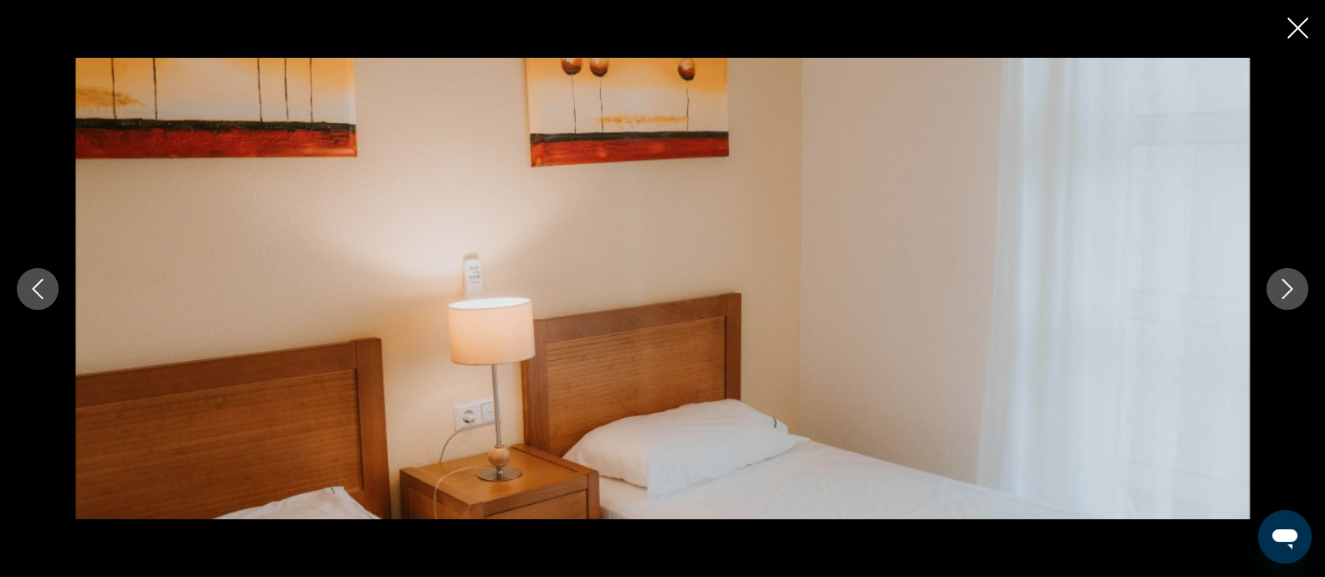
click at [1280, 291] on icon "Next image" at bounding box center [1287, 289] width 20 height 20
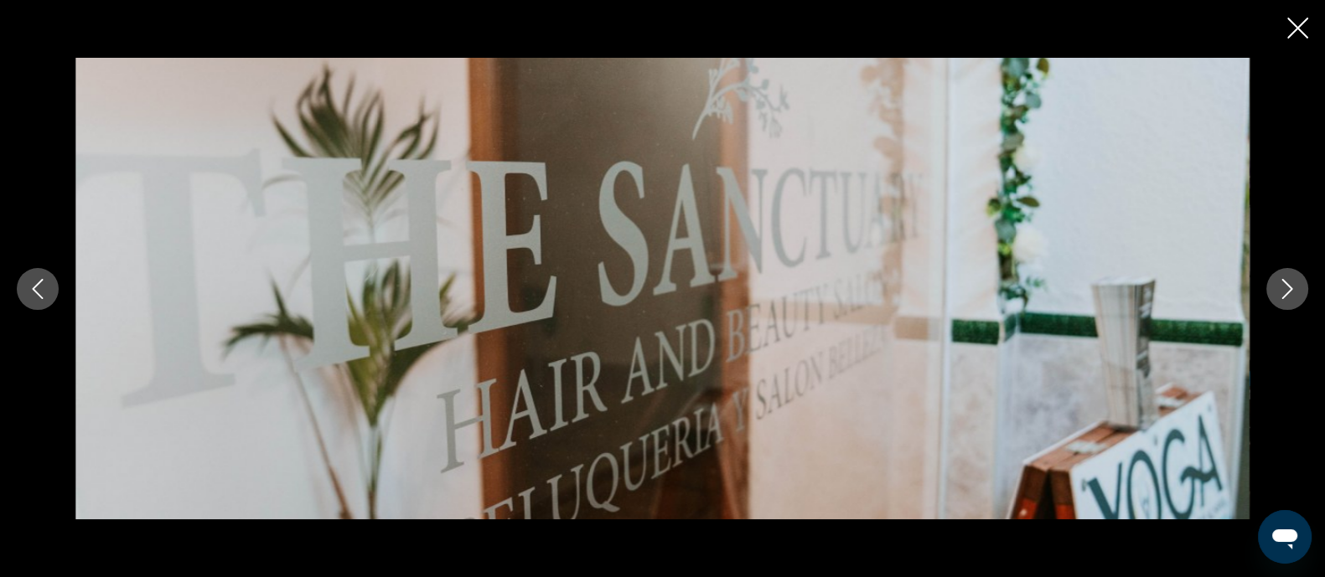
click at [1280, 291] on icon "Next image" at bounding box center [1287, 289] width 20 height 20
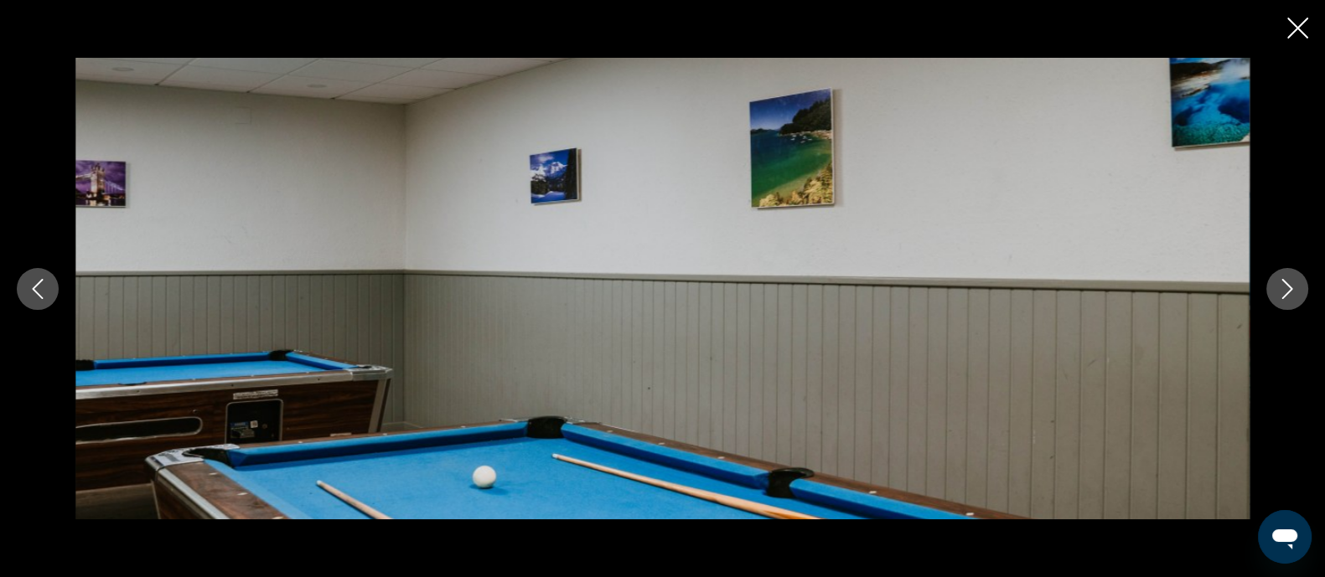
click at [1280, 291] on icon "Next image" at bounding box center [1287, 289] width 20 height 20
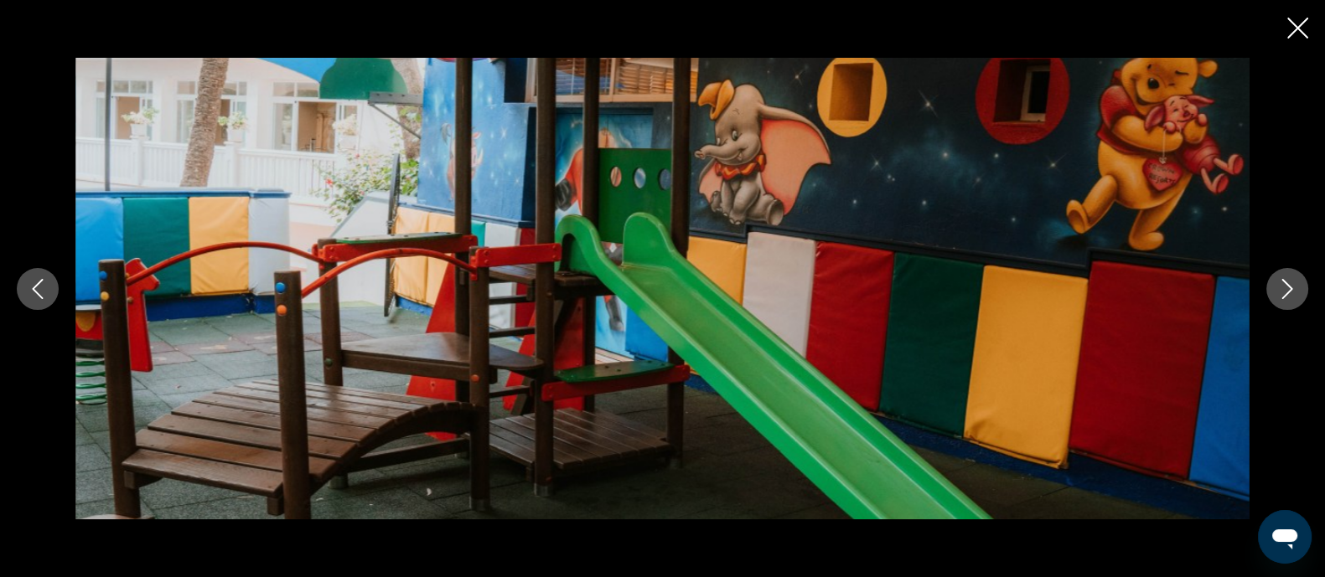
click at [1280, 291] on icon "Next image" at bounding box center [1287, 289] width 20 height 20
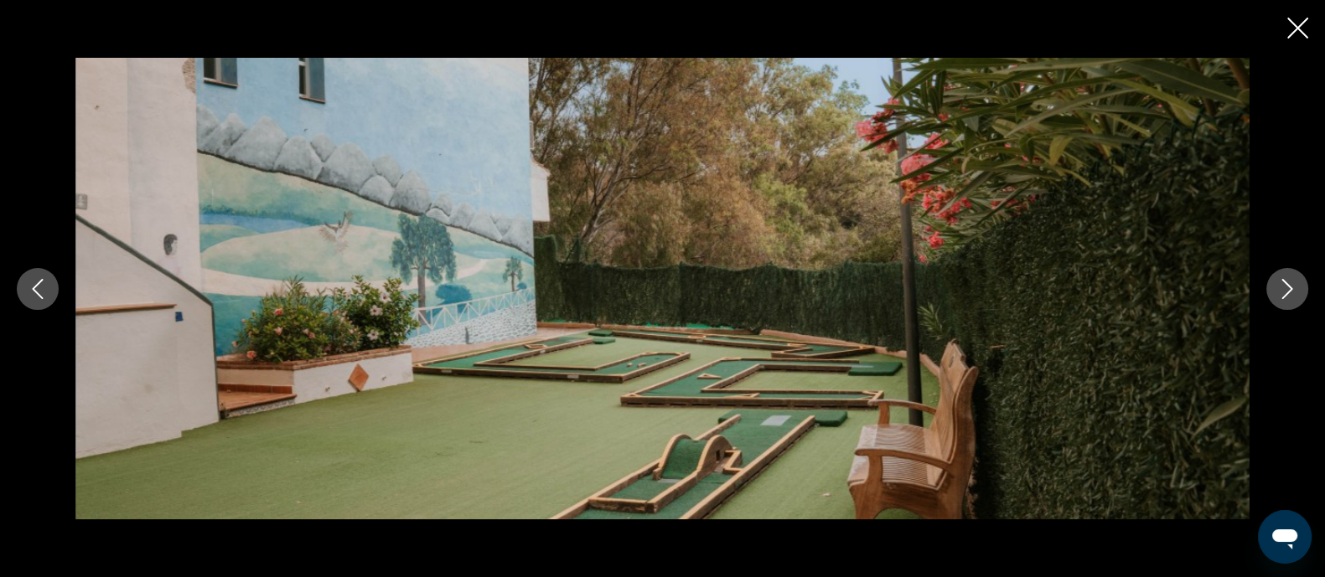
click at [1280, 291] on icon "Next image" at bounding box center [1287, 289] width 20 height 20
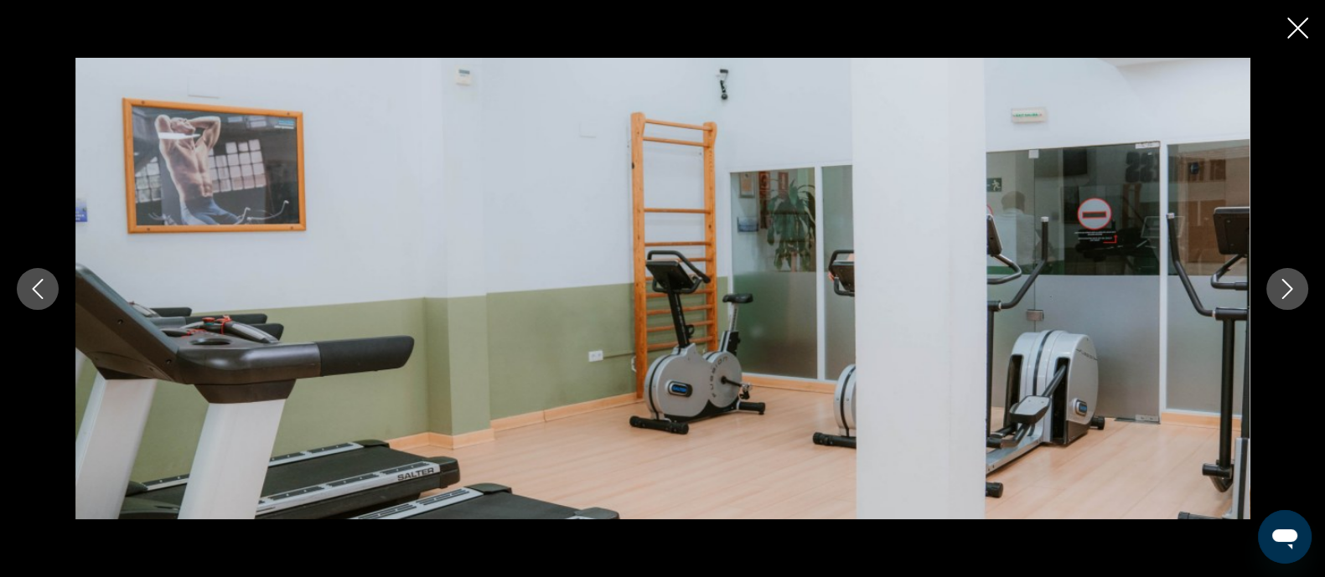
click at [1280, 291] on icon "Next image" at bounding box center [1287, 289] width 20 height 20
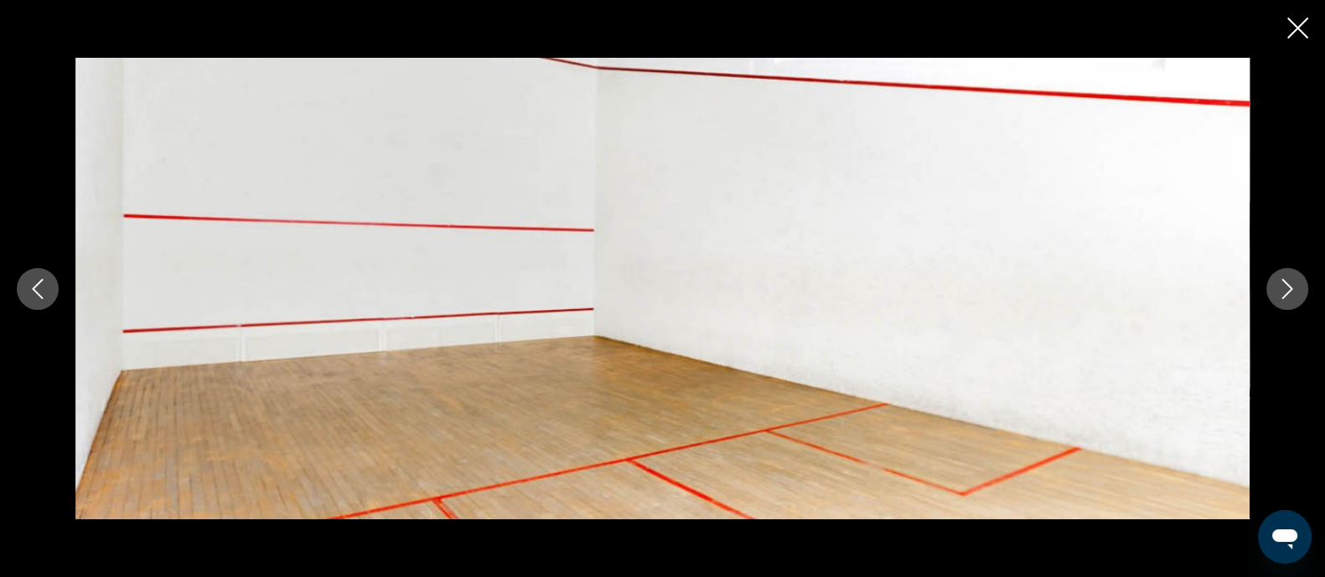
click at [1293, 28] on icon "Close slideshow" at bounding box center [1297, 28] width 21 height 21
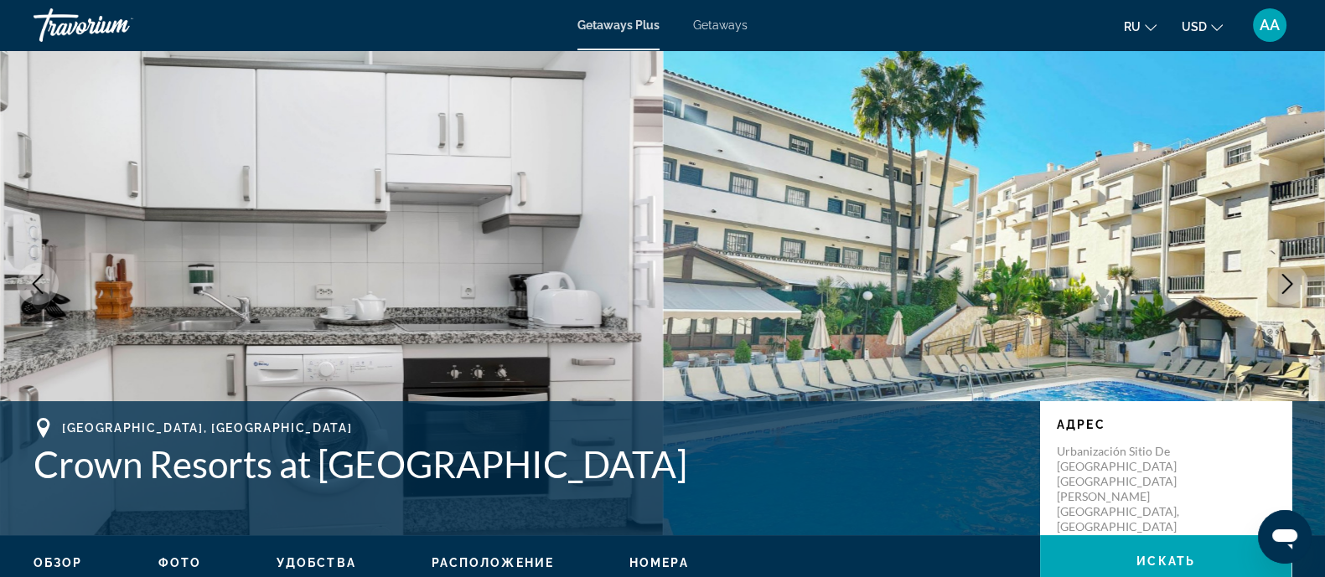
scroll to position [0, 0]
